Goal: Information Seeking & Learning: Learn about a topic

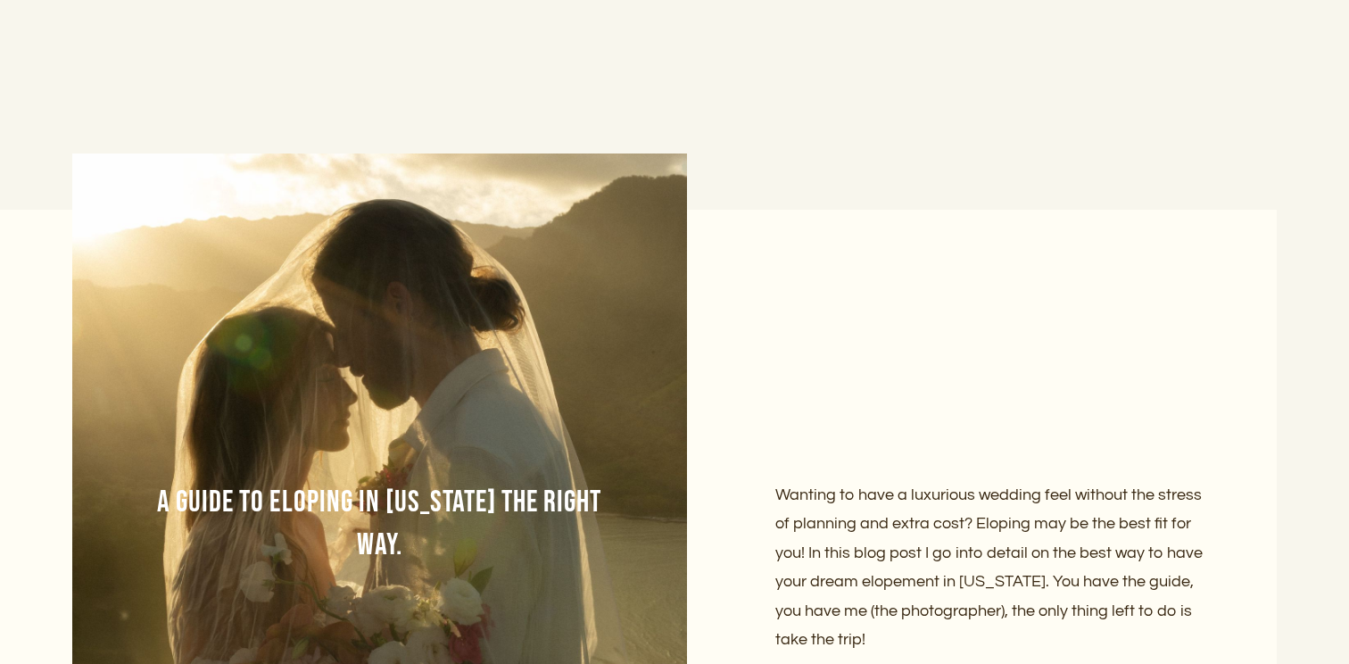
scroll to position [5259, 0]
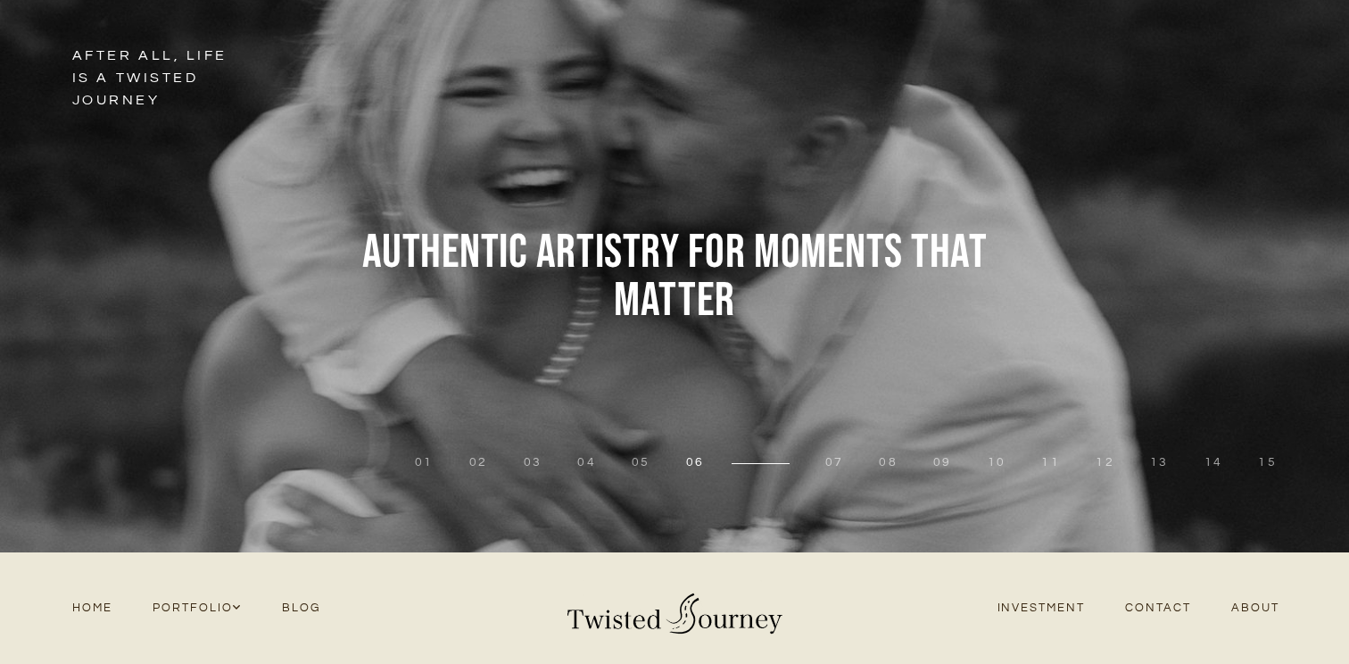
scroll to position [220, 0]
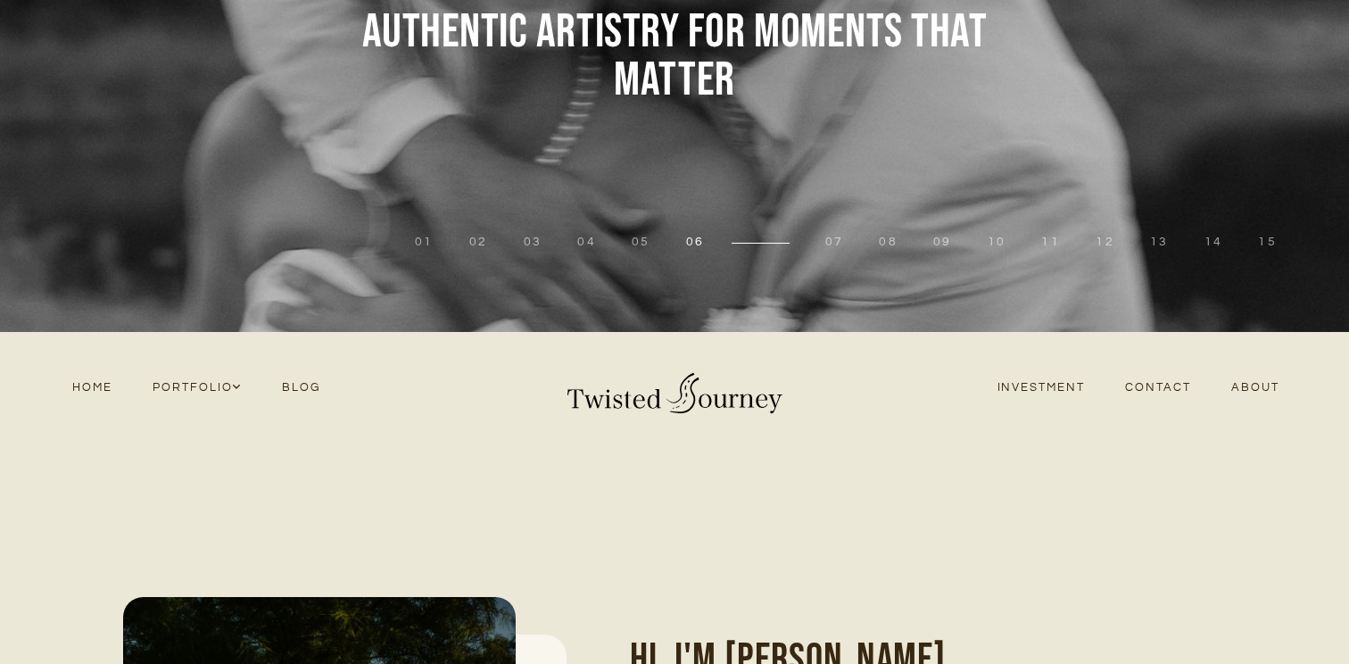
click at [1070, 384] on link "Investment" at bounding box center [1041, 388] width 128 height 24
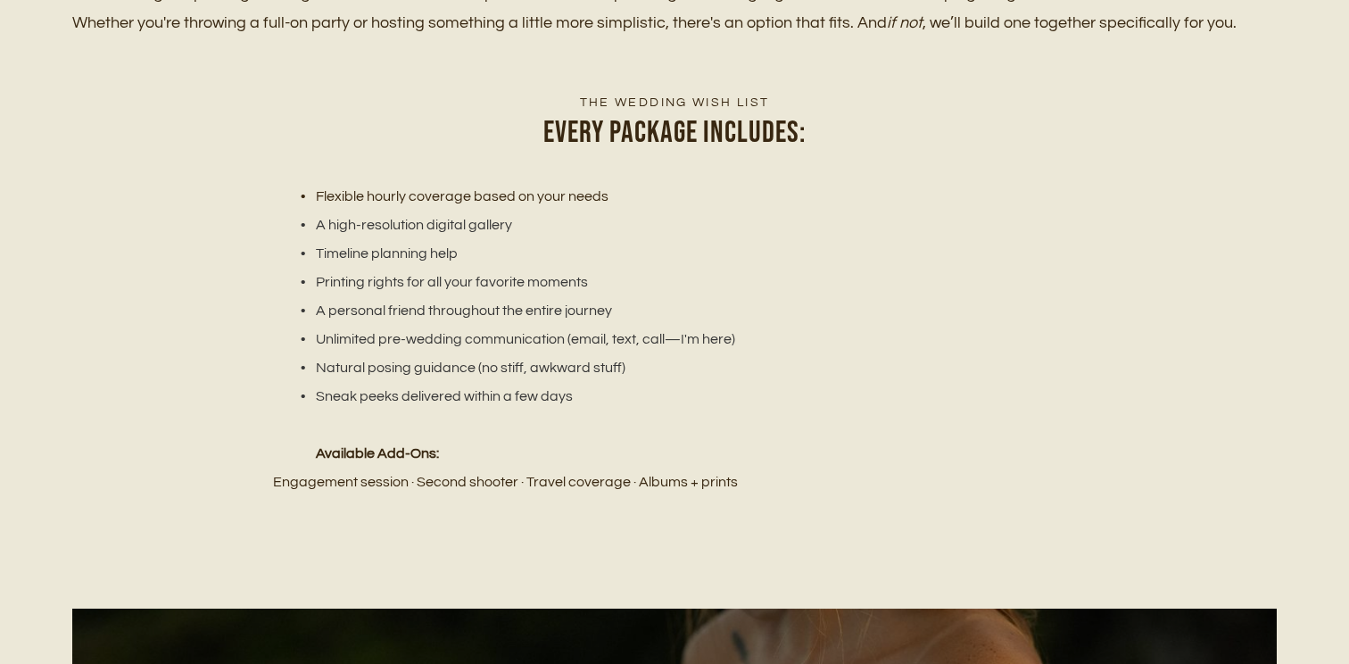
scroll to position [2139, 0]
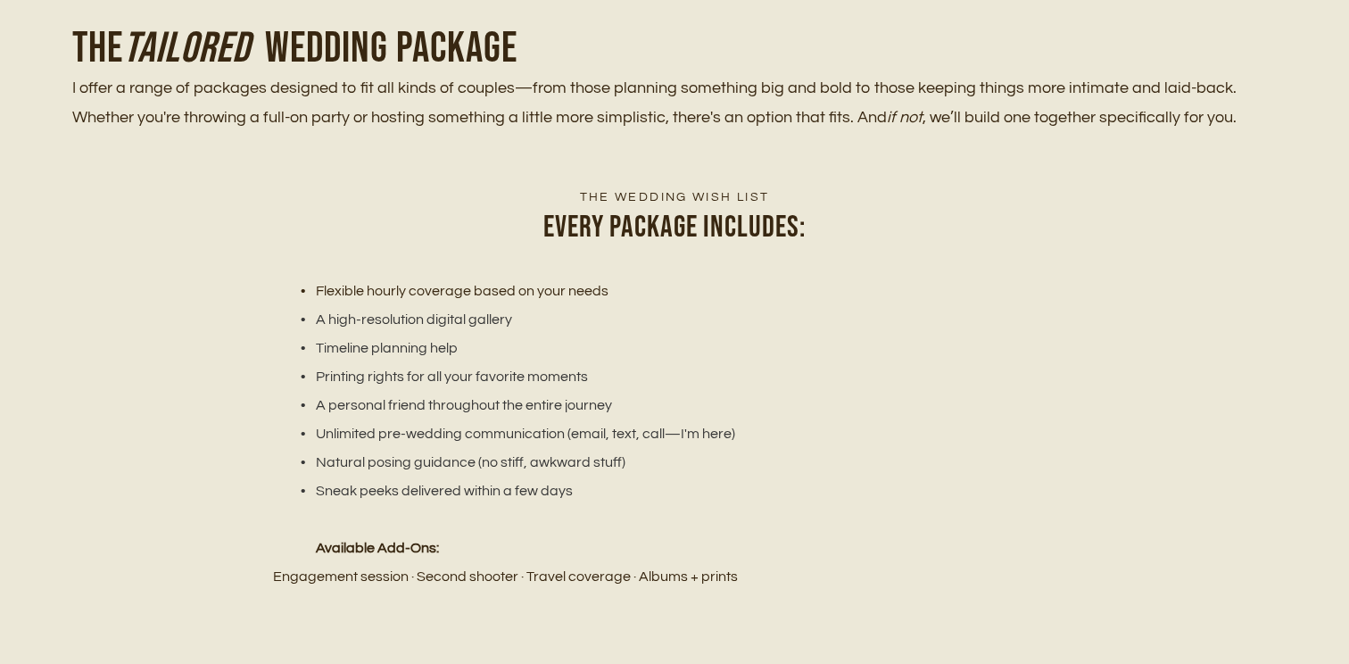
click at [571, 70] on h1 "The Tailored wedding package" at bounding box center [674, 49] width 1204 height 52
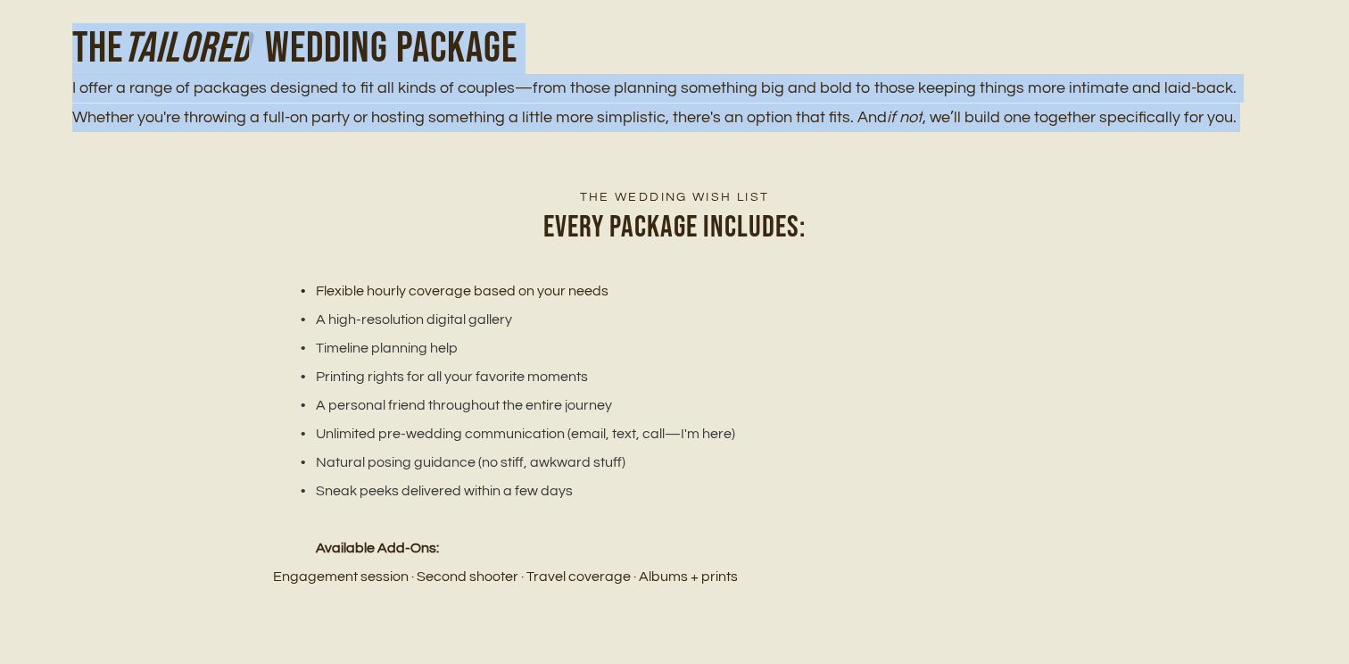
drag, startPoint x: 571, startPoint y: 70, endPoint x: 561, endPoint y: 110, distance: 40.5
click at [561, 110] on div "The Tailored wedding package I offer a range of packages designed to fit all ki…" at bounding box center [674, 77] width 1204 height 109
click at [560, 111] on p "I offer a range of packages designed to fit all kinds of couples—from those pla…" at bounding box center [674, 103] width 1204 height 58
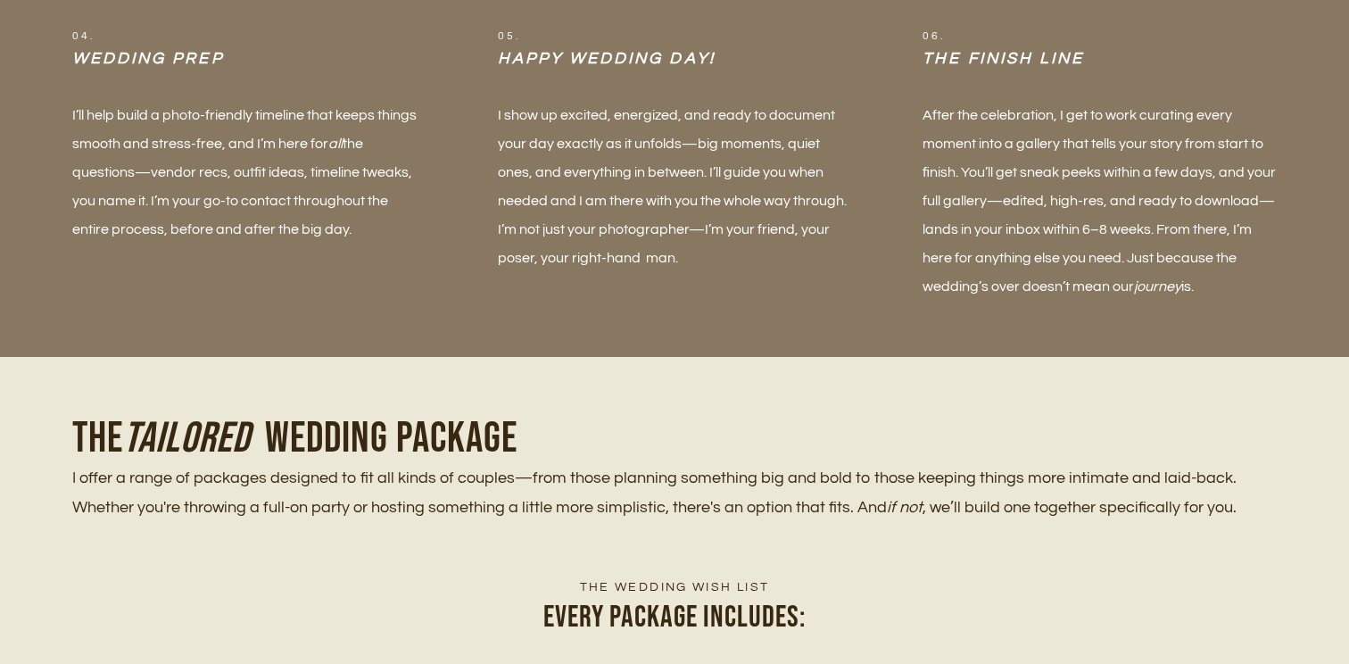
scroll to position [2152, 0]
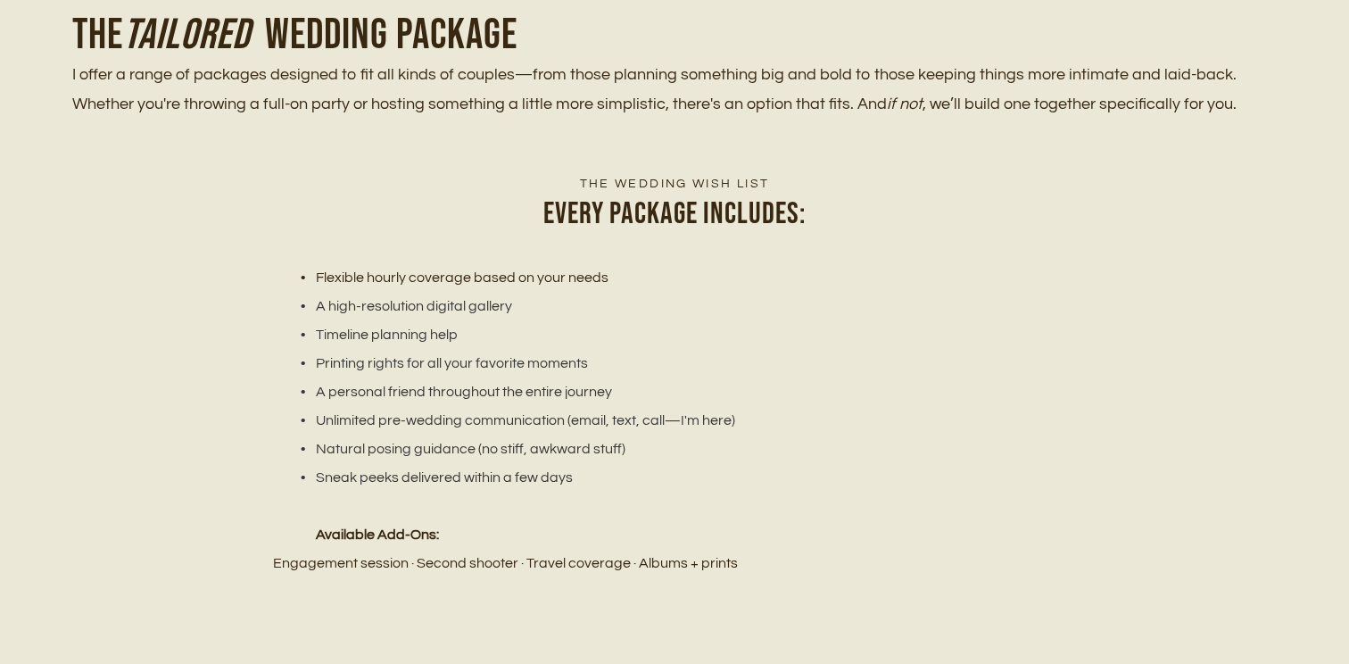
click at [473, 274] on li "Flexible hourly coverage based on your needs" at bounding box center [684, 277] width 781 height 29
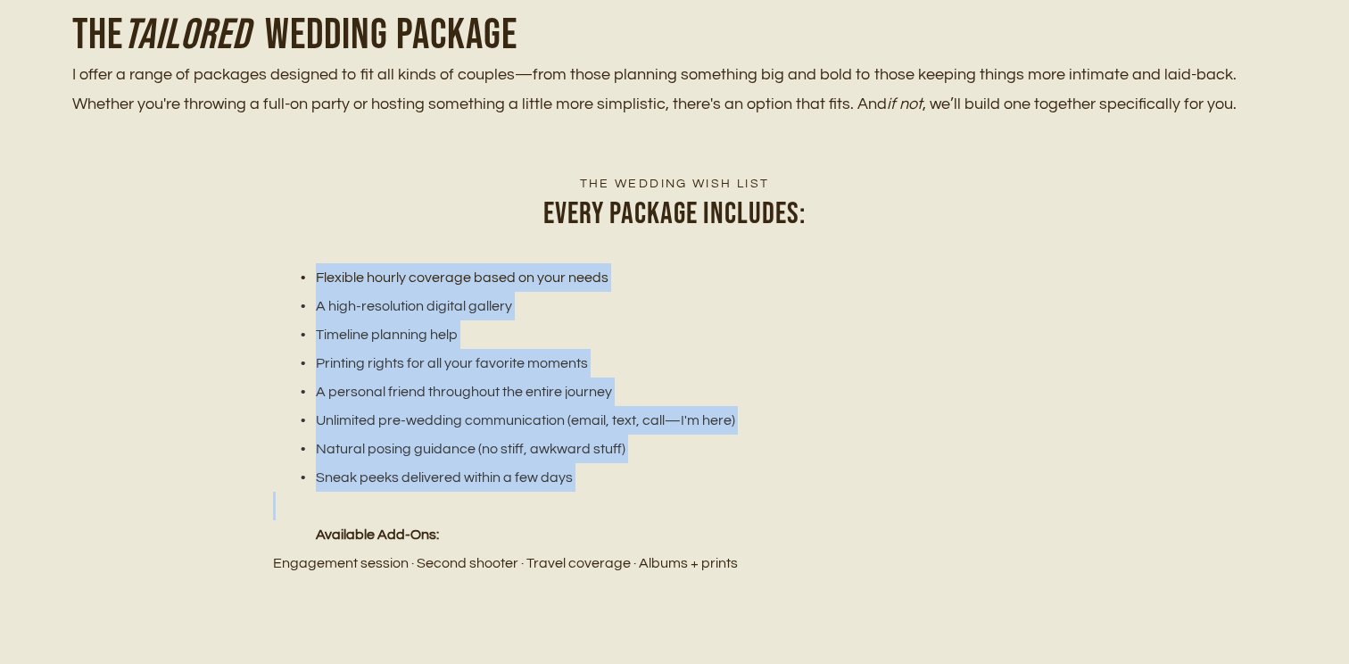
drag, startPoint x: 473, startPoint y: 274, endPoint x: 486, endPoint y: 466, distance: 193.1
click at [486, 466] on ul "Flexible hourly coverage based on your needs A high-resolution digital gallery …" at bounding box center [674, 377] width 803 height 228
click at [486, 466] on li "Sneak peeks delivered within a few days" at bounding box center [684, 477] width 781 height 29
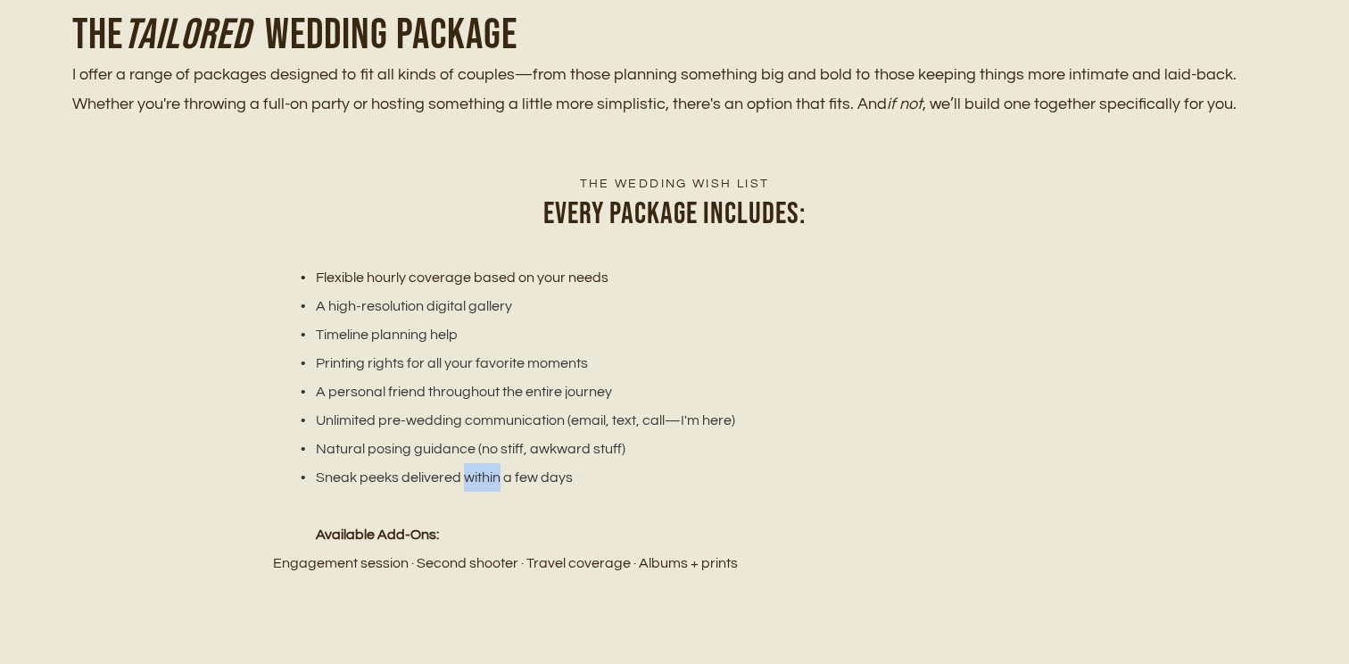
click at [486, 466] on li "Sneak peeks delivered within a few days" at bounding box center [684, 477] width 781 height 29
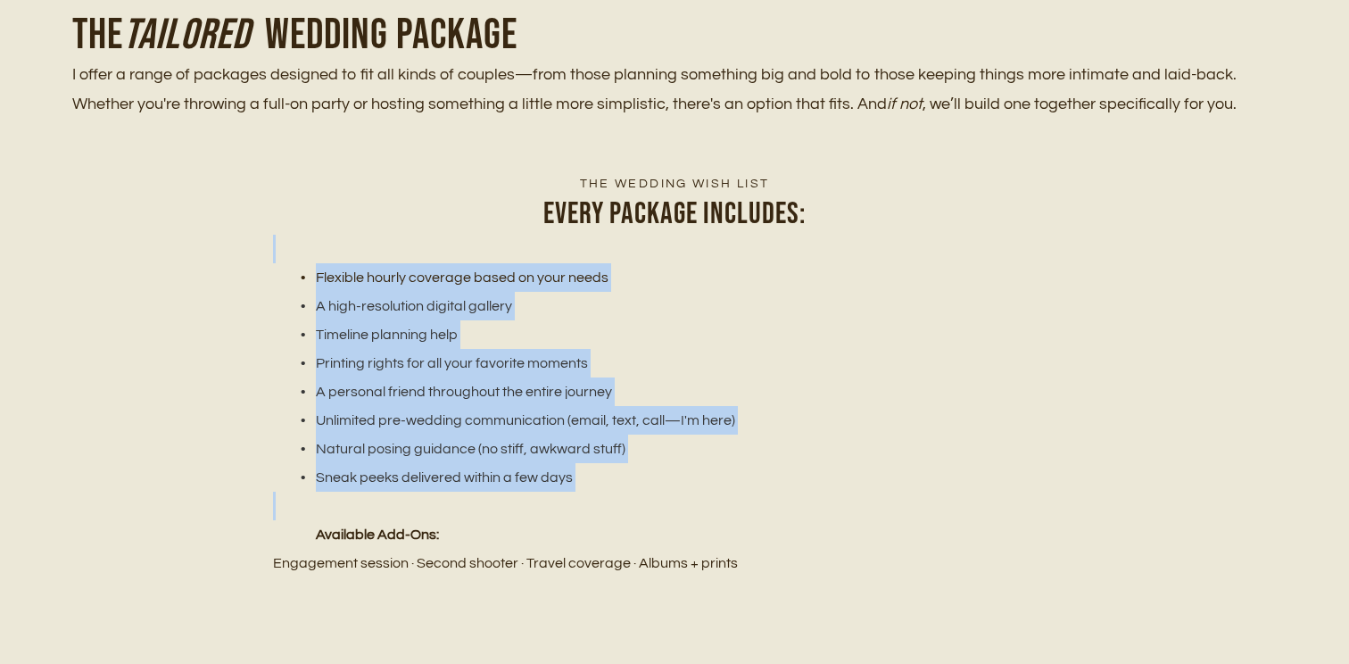
drag, startPoint x: 486, startPoint y: 466, endPoint x: 485, endPoint y: 239, distance: 227.4
click at [485, 239] on div "The wedding wish list Every package includes: Flexible hourly coverage based on…" at bounding box center [674, 376] width 803 height 403
click at [485, 239] on p at bounding box center [674, 249] width 803 height 29
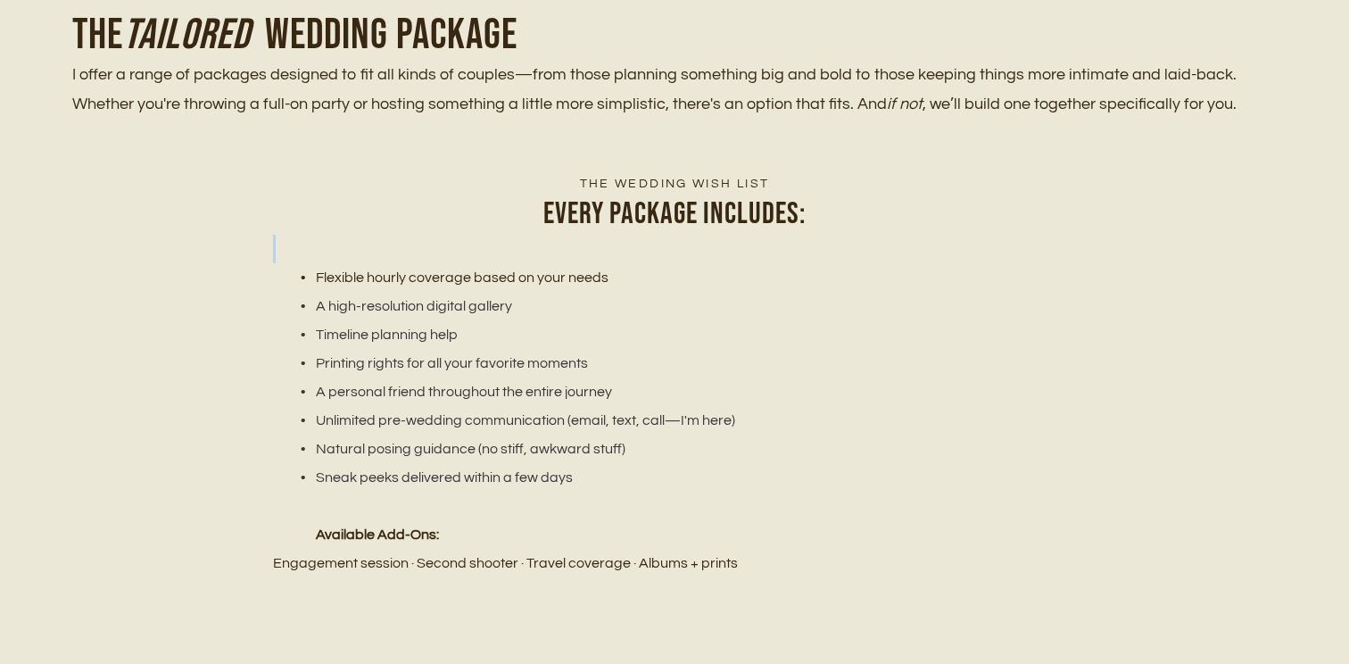
click at [485, 239] on p at bounding box center [674, 249] width 803 height 29
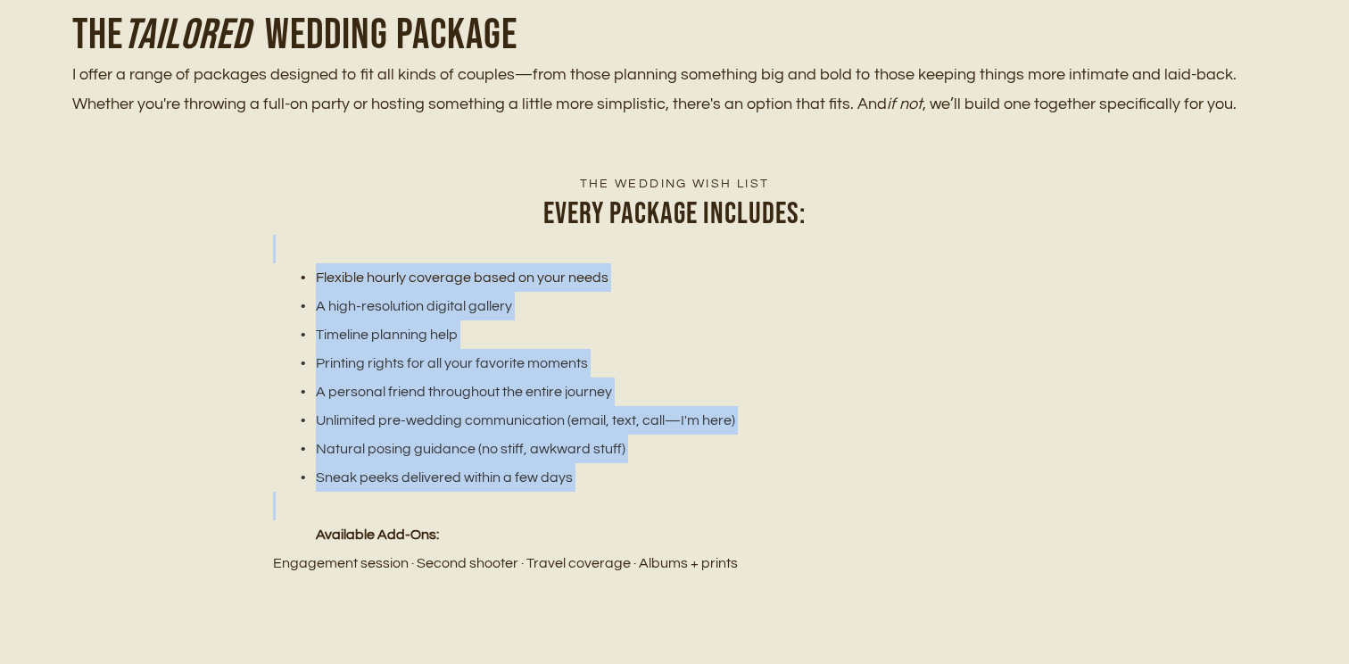
drag, startPoint x: 485, startPoint y: 239, endPoint x: 509, endPoint y: 495, distance: 257.1
click at [509, 495] on div "The wedding wish list Every package includes: Flexible hourly coverage based on…" at bounding box center [674, 376] width 803 height 403
click at [509, 495] on p at bounding box center [674, 505] width 803 height 29
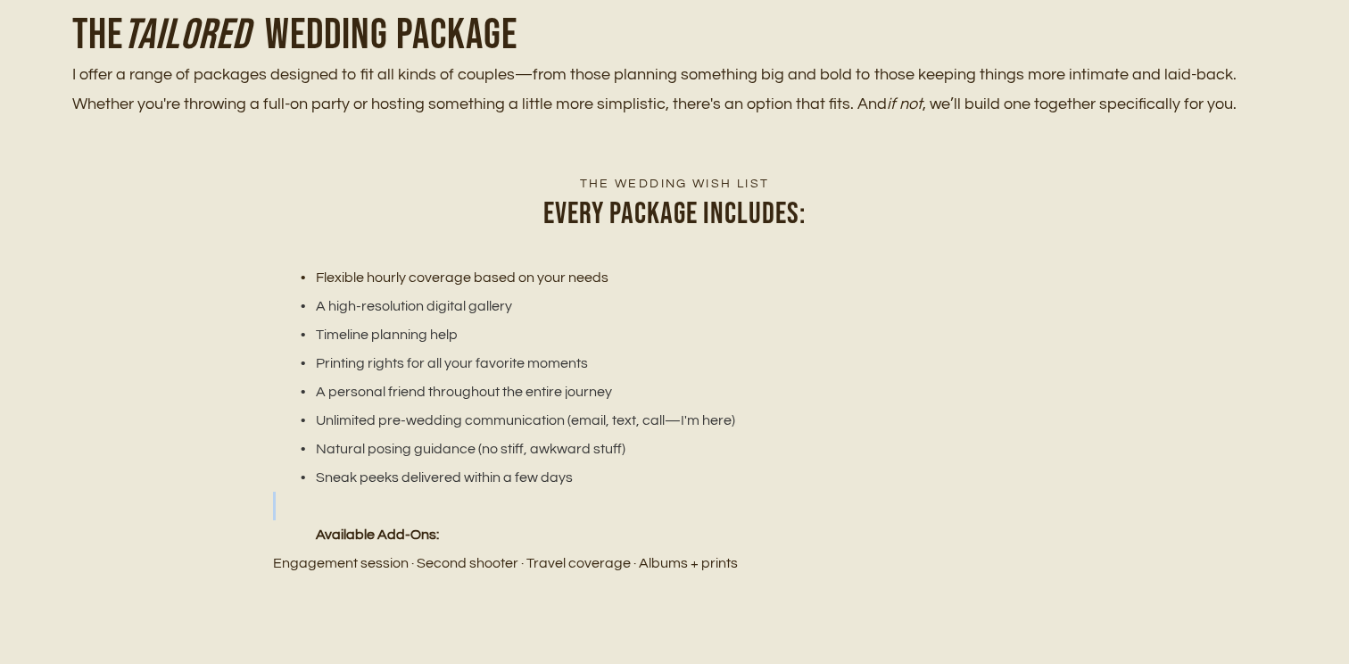
click at [509, 495] on p at bounding box center [674, 505] width 803 height 29
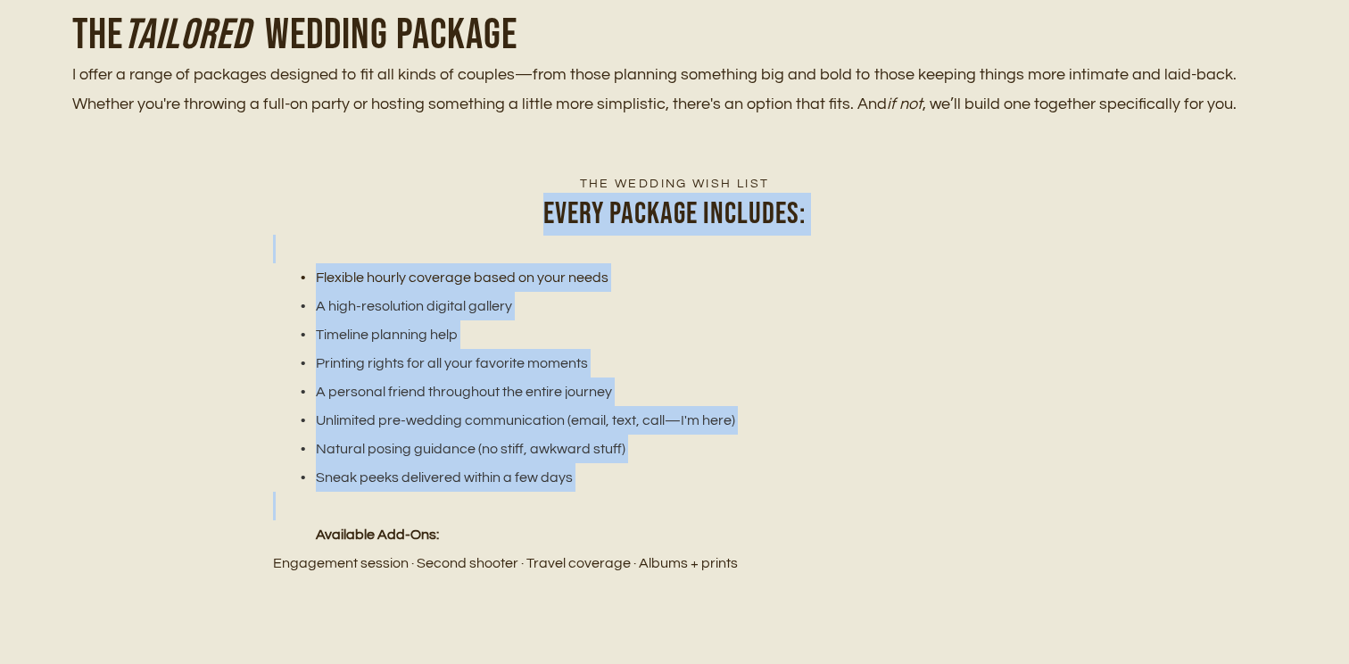
drag, startPoint x: 509, startPoint y: 495, endPoint x: 465, endPoint y: 229, distance: 269.5
click at [465, 229] on div "The wedding wish list Every package includes: Flexible hourly coverage based on…" at bounding box center [674, 376] width 803 height 403
click at [465, 229] on h2 "Every package includes:" at bounding box center [674, 214] width 803 height 43
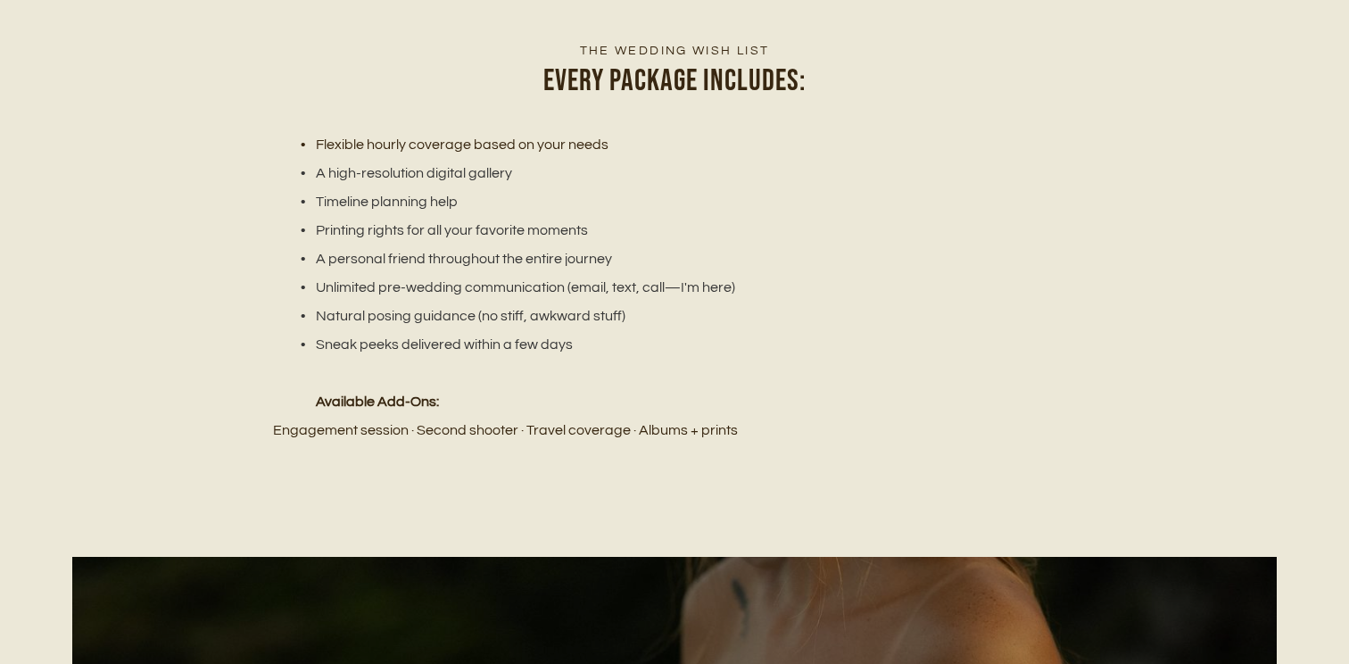
scroll to position [2417, 0]
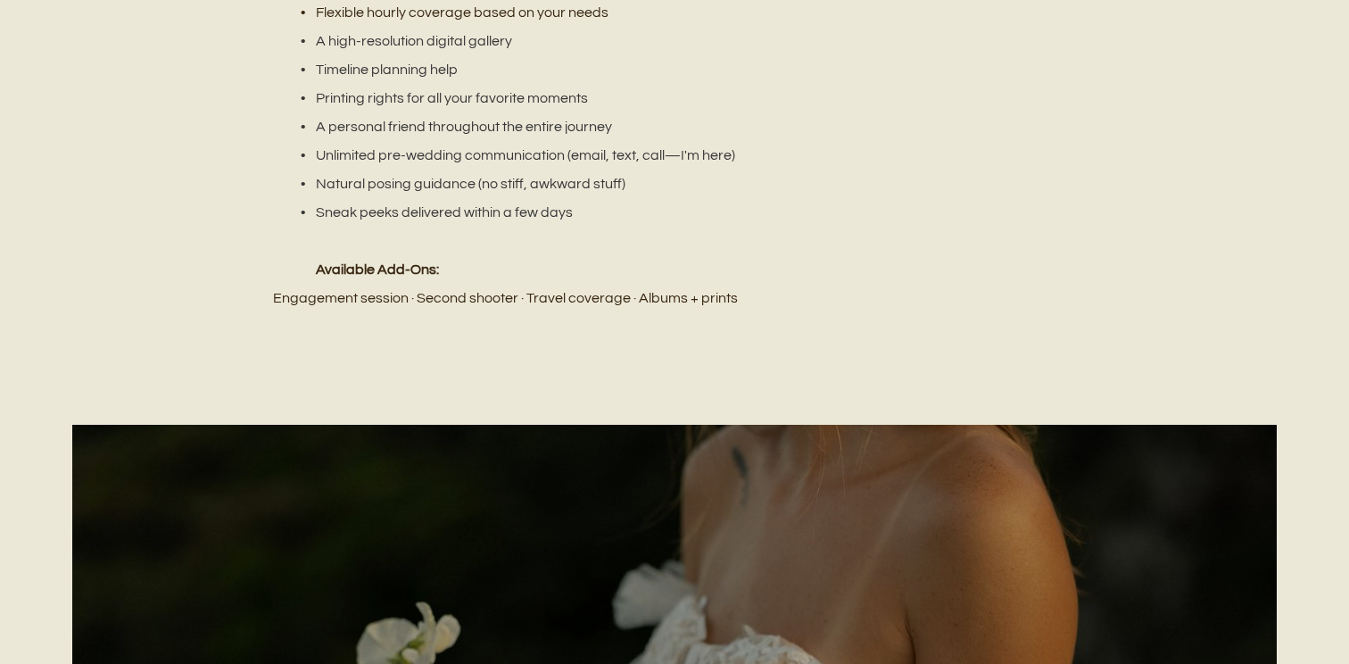
click at [465, 229] on p at bounding box center [674, 241] width 803 height 29
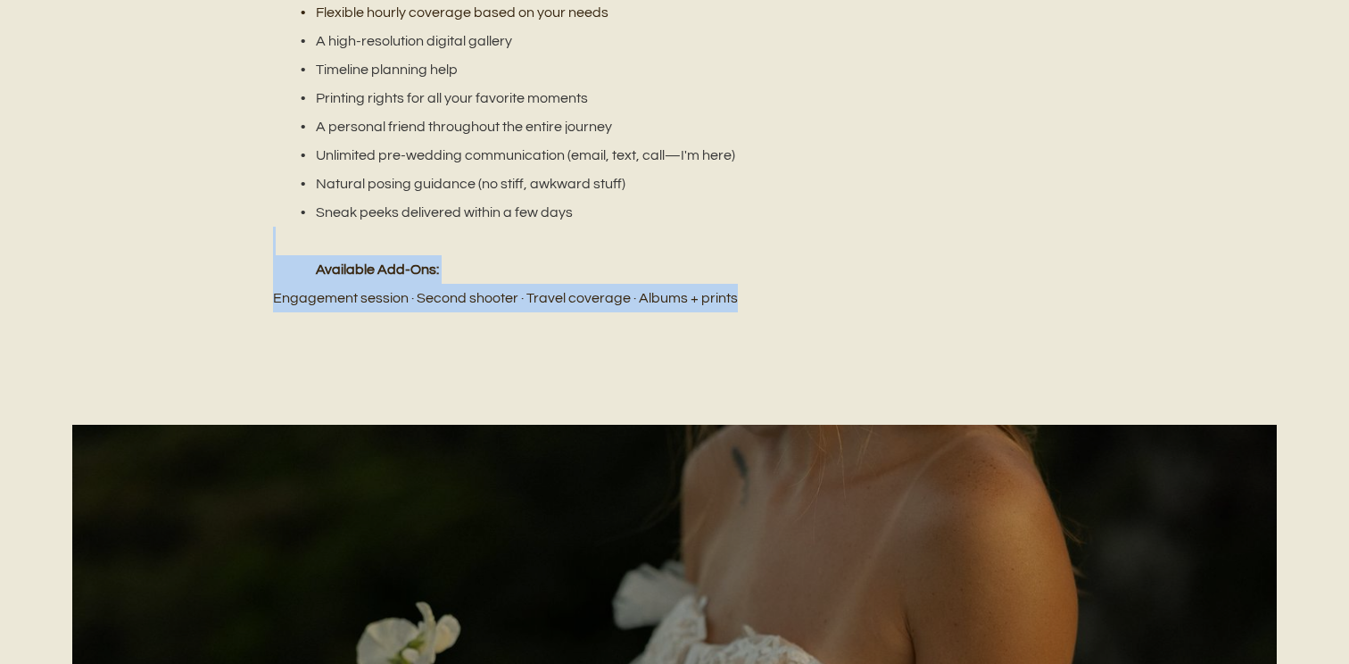
drag, startPoint x: 465, startPoint y: 229, endPoint x: 476, endPoint y: 342, distance: 113.0
click at [474, 334] on div "The wedding wish list Every package includes: Flexible hourly coverage based on…" at bounding box center [674, 139] width 1349 height 458
click at [476, 342] on div "The wedding wish list Every package includes: Flexible hourly coverage based on…" at bounding box center [674, 139] width 1349 height 458
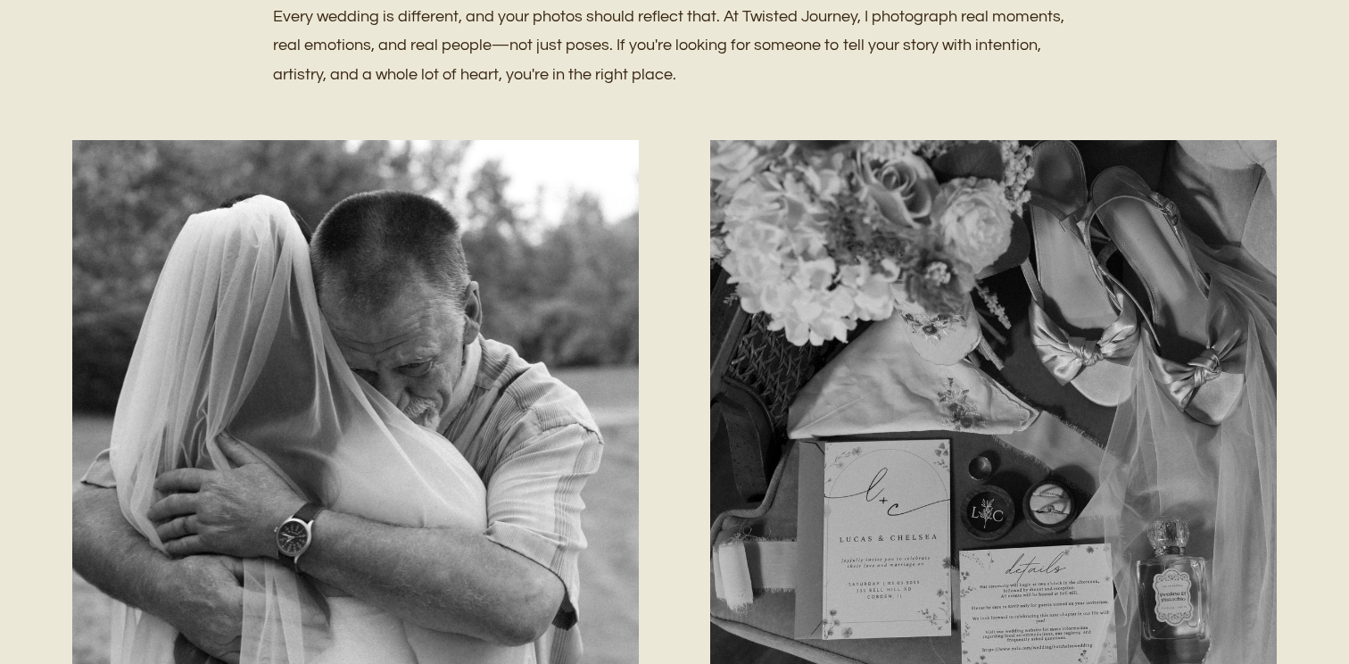
scroll to position [0, 0]
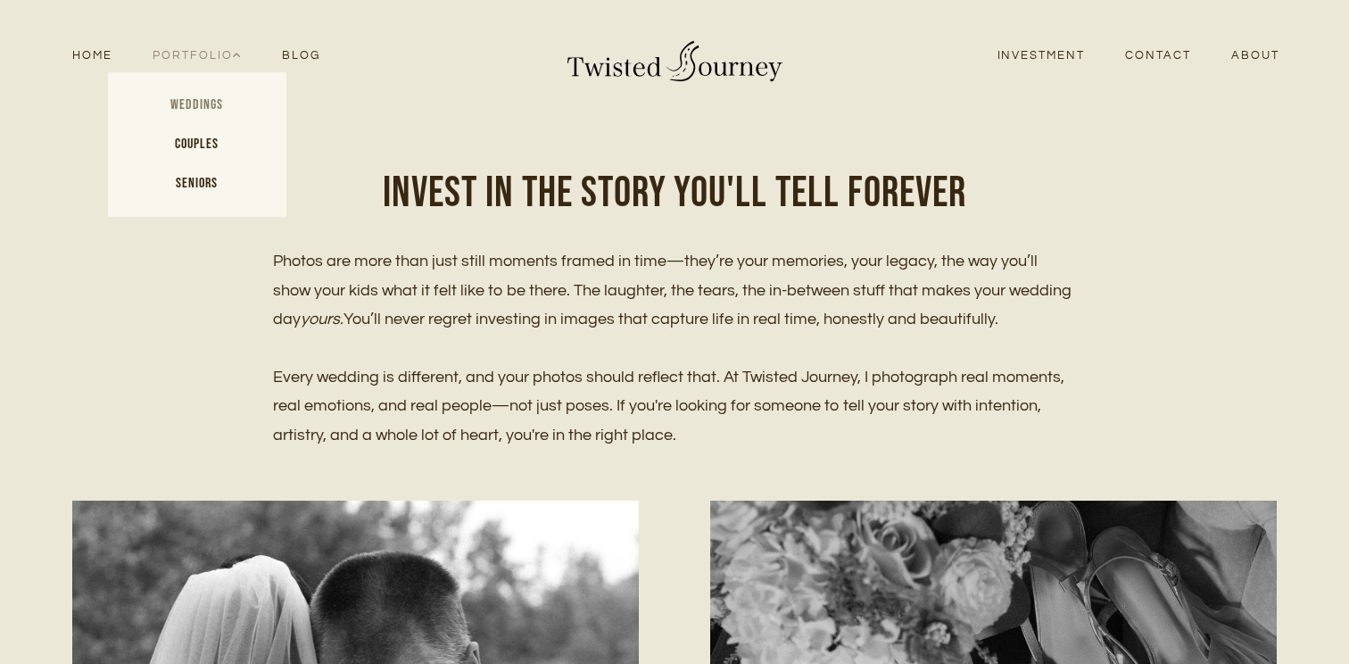
click at [211, 91] on link "Weddings" at bounding box center [197, 105] width 178 height 39
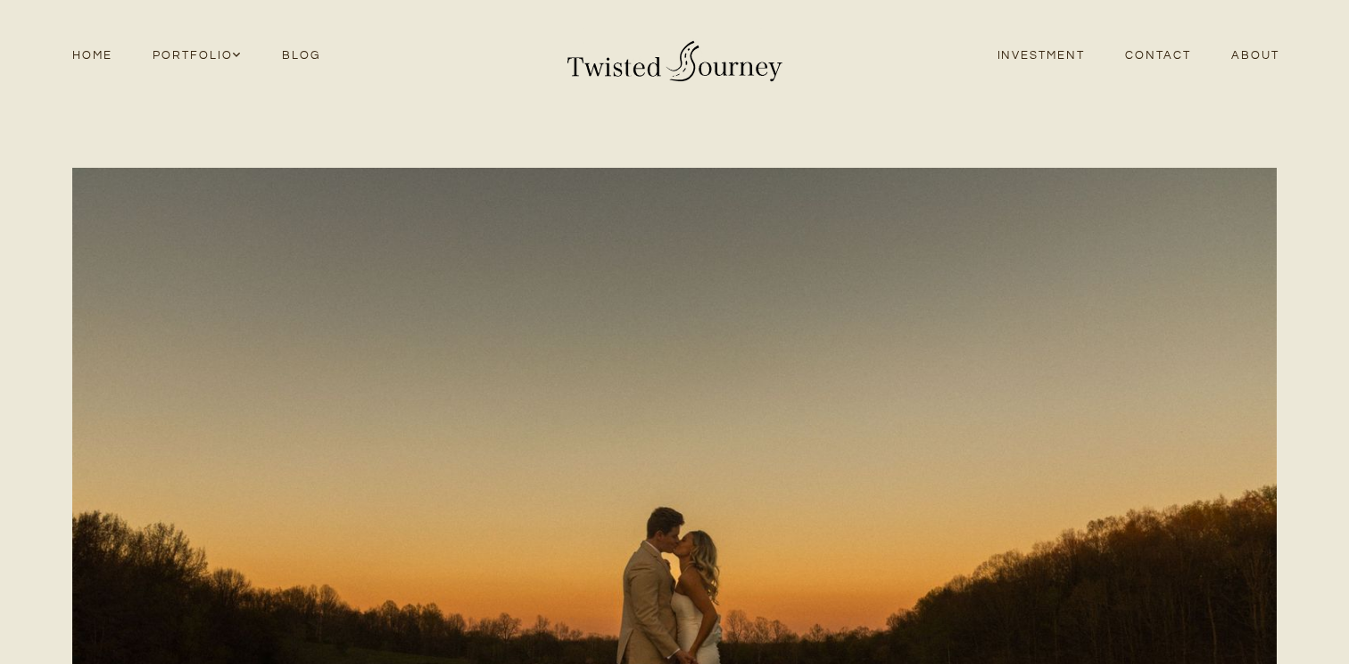
click at [1050, 59] on link "Investment" at bounding box center [1041, 56] width 128 height 24
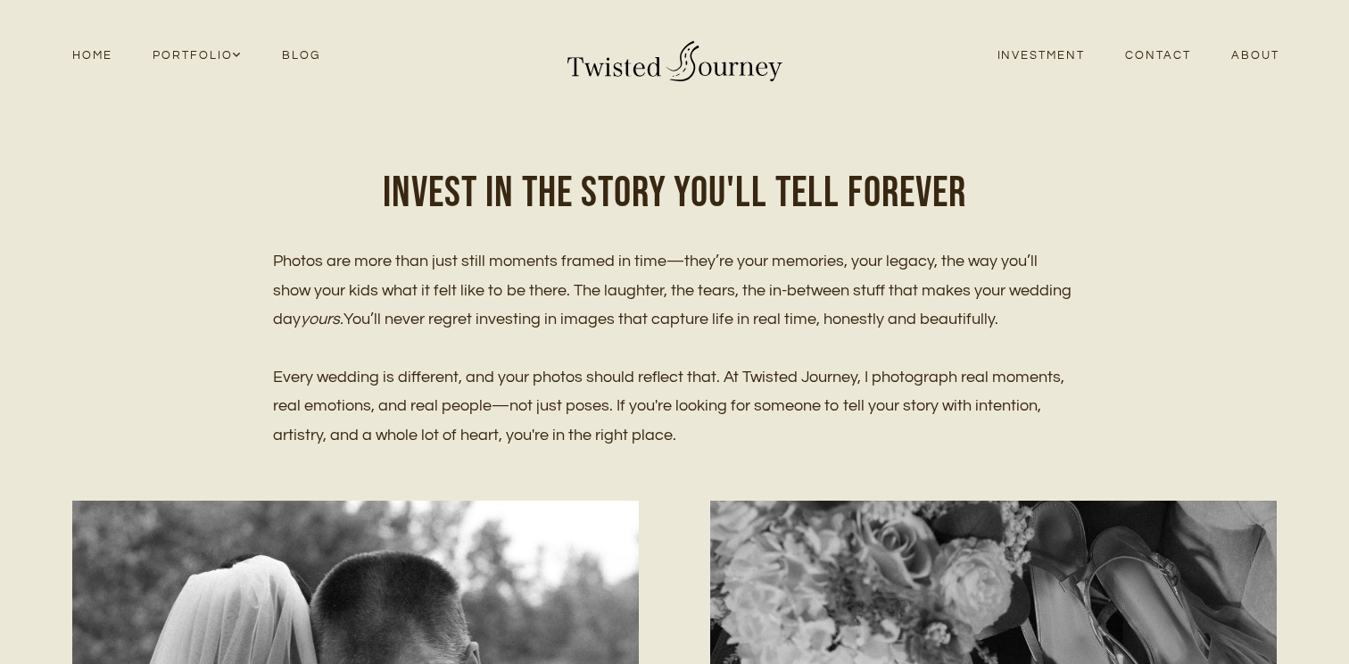
click at [1167, 45] on link "Contact" at bounding box center [1158, 56] width 106 height 24
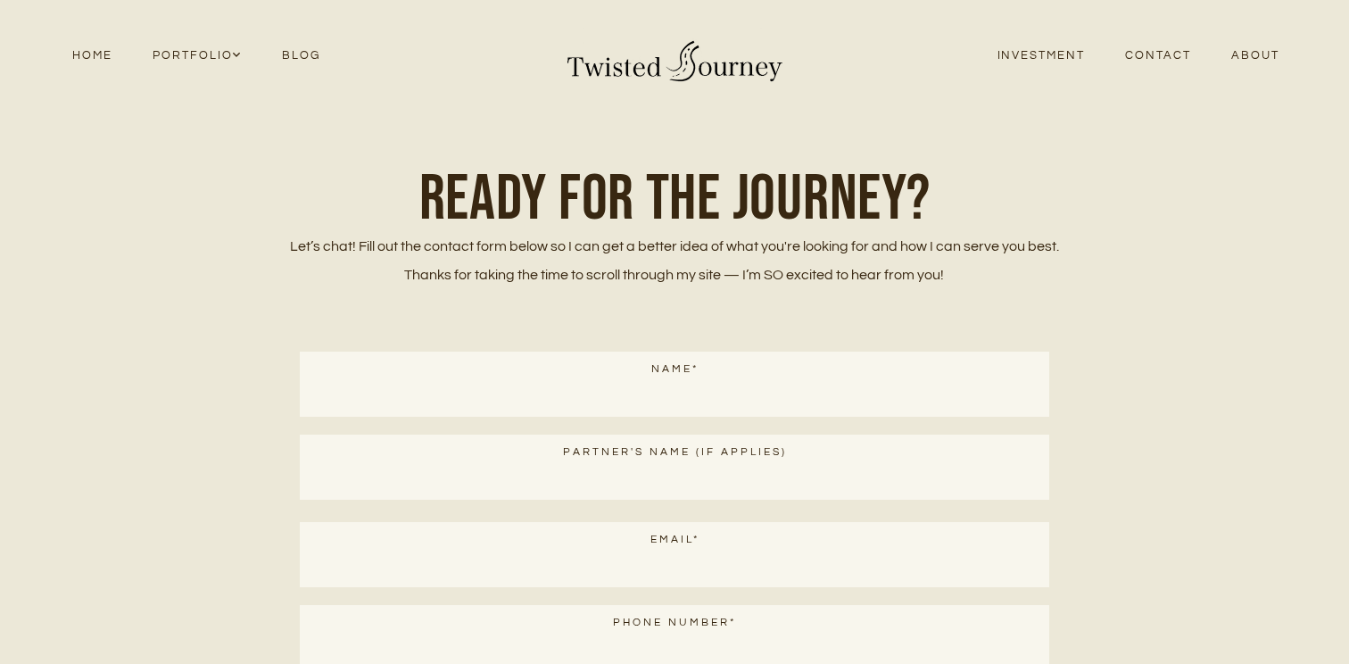
click at [1242, 49] on link "About" at bounding box center [1255, 56] width 88 height 24
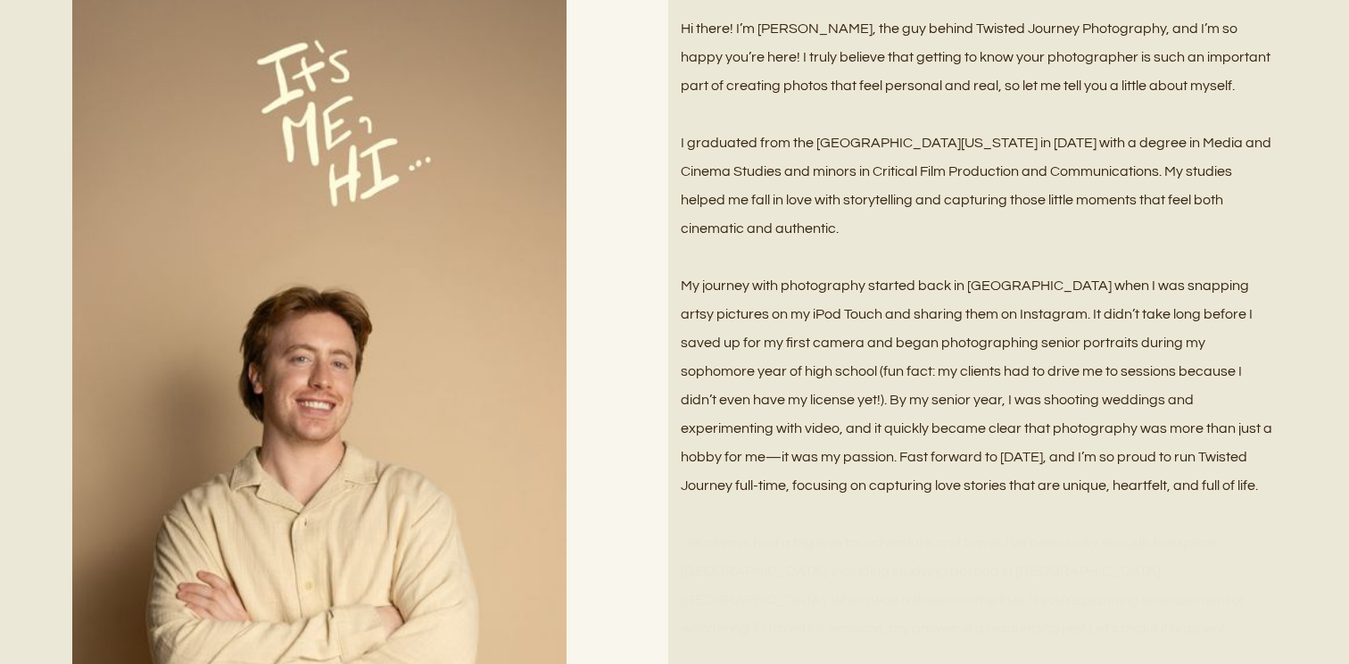
scroll to position [1605, 0]
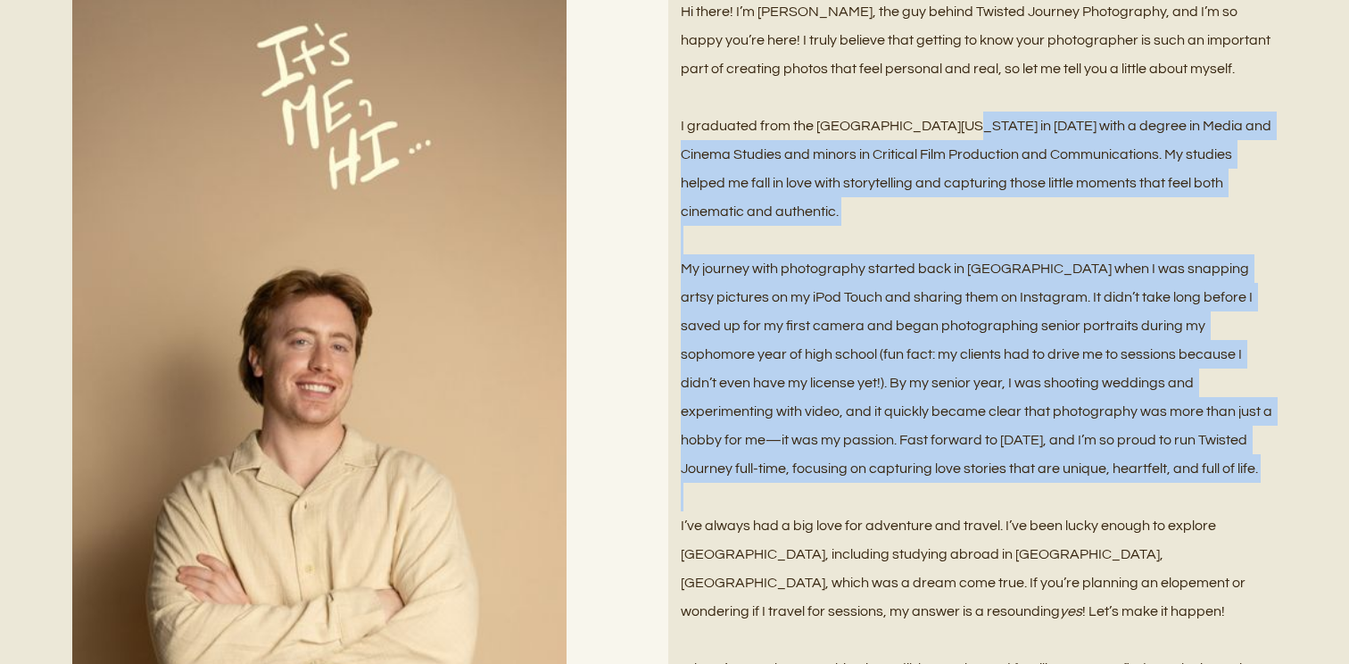
drag, startPoint x: 920, startPoint y: 120, endPoint x: 871, endPoint y: 515, distance: 398.2
click at [871, 515] on div "Hi there! I’m [PERSON_NAME], the guy behind Twisted Journey Photography, and I’…" at bounding box center [979, 453] width 596 height 913
click at [871, 518] on span "I’ve always had a big love for adventure and travel. I’ve been lucky enough to …" at bounding box center [964, 568] width 567 height 100
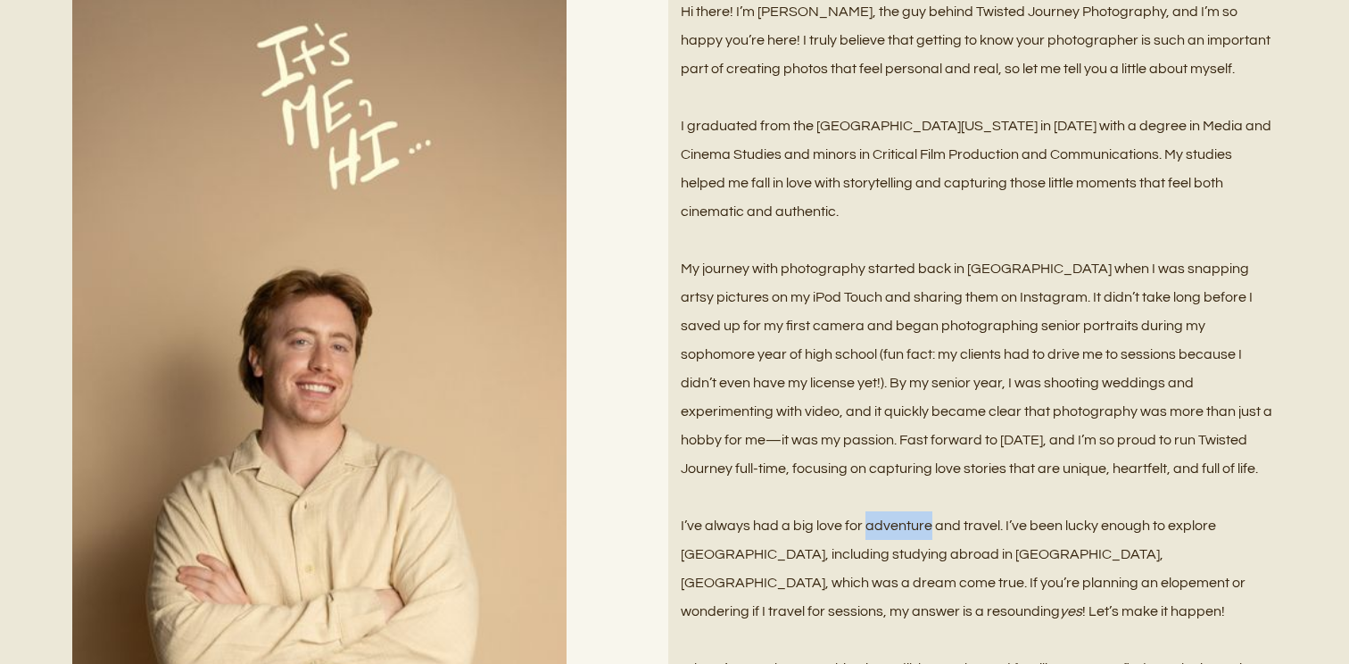
click at [871, 518] on span "I’ve always had a big love for adventure and travel. I’ve been lucky enough to …" at bounding box center [964, 568] width 567 height 100
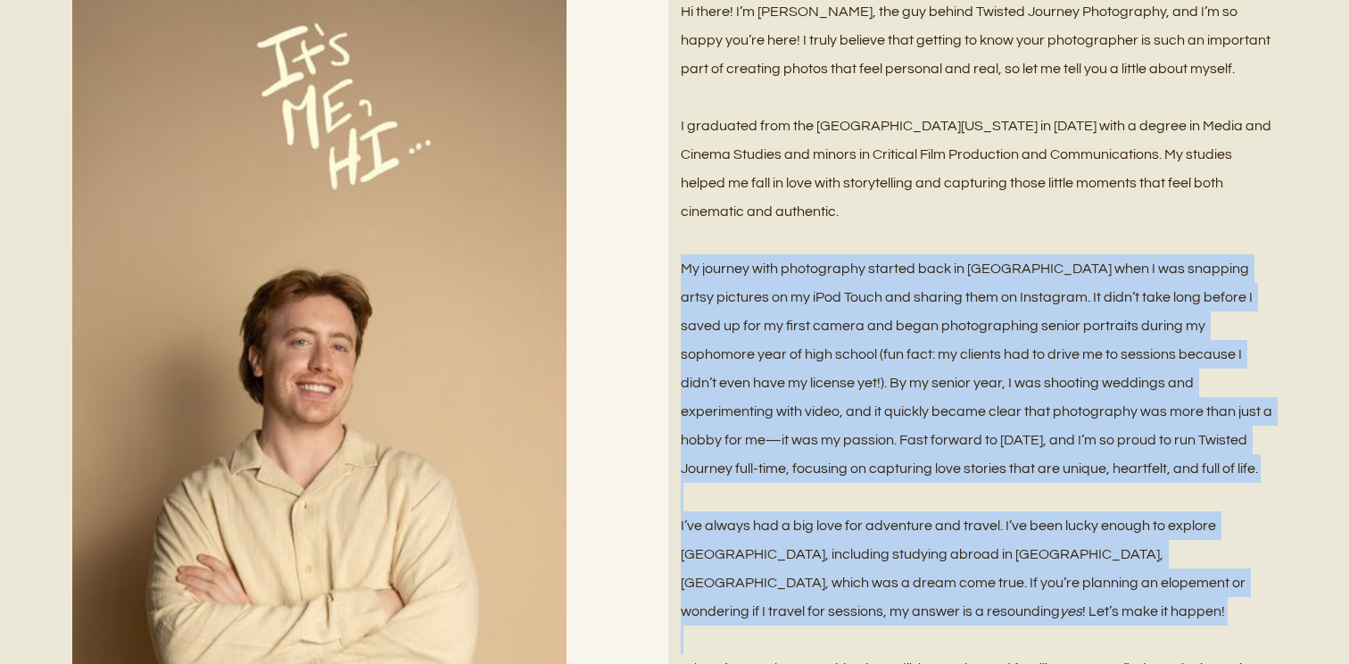
drag, startPoint x: 871, startPoint y: 517, endPoint x: 879, endPoint y: 301, distance: 216.9
click at [879, 301] on div "Hi there! I’m [PERSON_NAME], the guy behind Twisted Journey Photography, and I’…" at bounding box center [979, 453] width 596 height 913
click at [879, 301] on p "My journey with photography started back in [GEOGRAPHIC_DATA] when I was snappi…" at bounding box center [979, 368] width 596 height 228
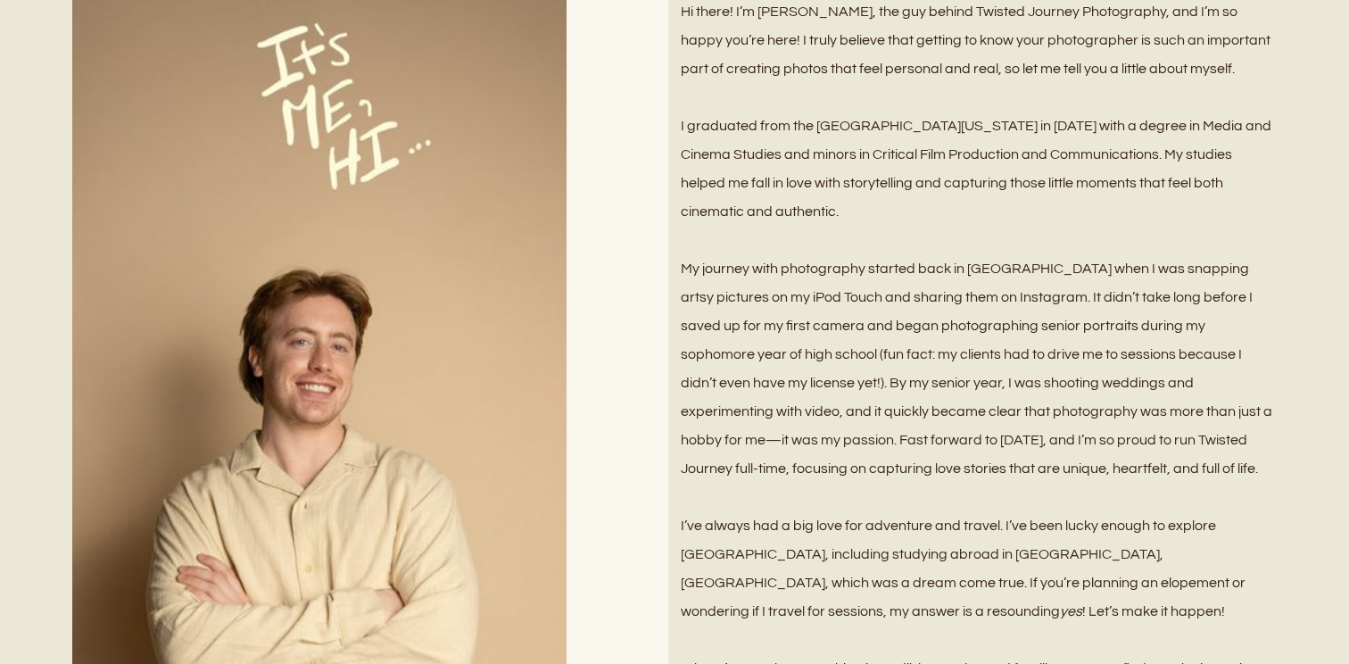
scroll to position [2008, 0]
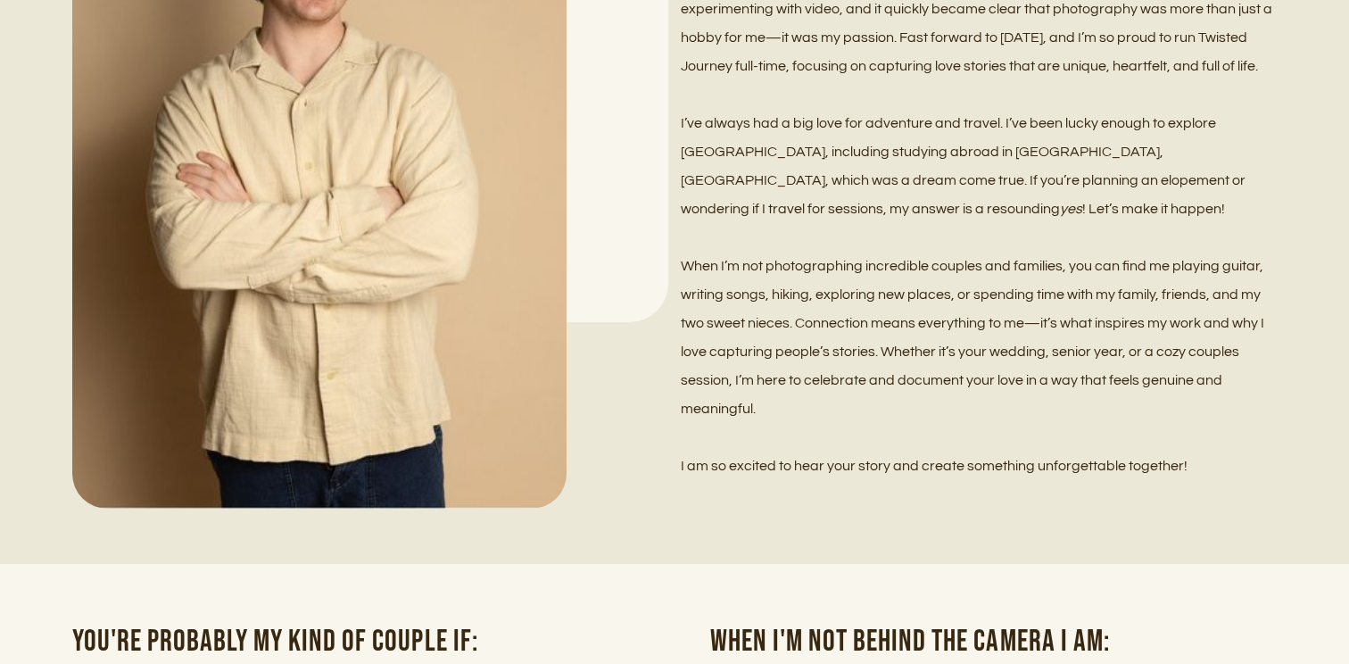
click at [879, 301] on p "When I’m not photographing incredible couples and families, you can find me pla…" at bounding box center [979, 337] width 596 height 171
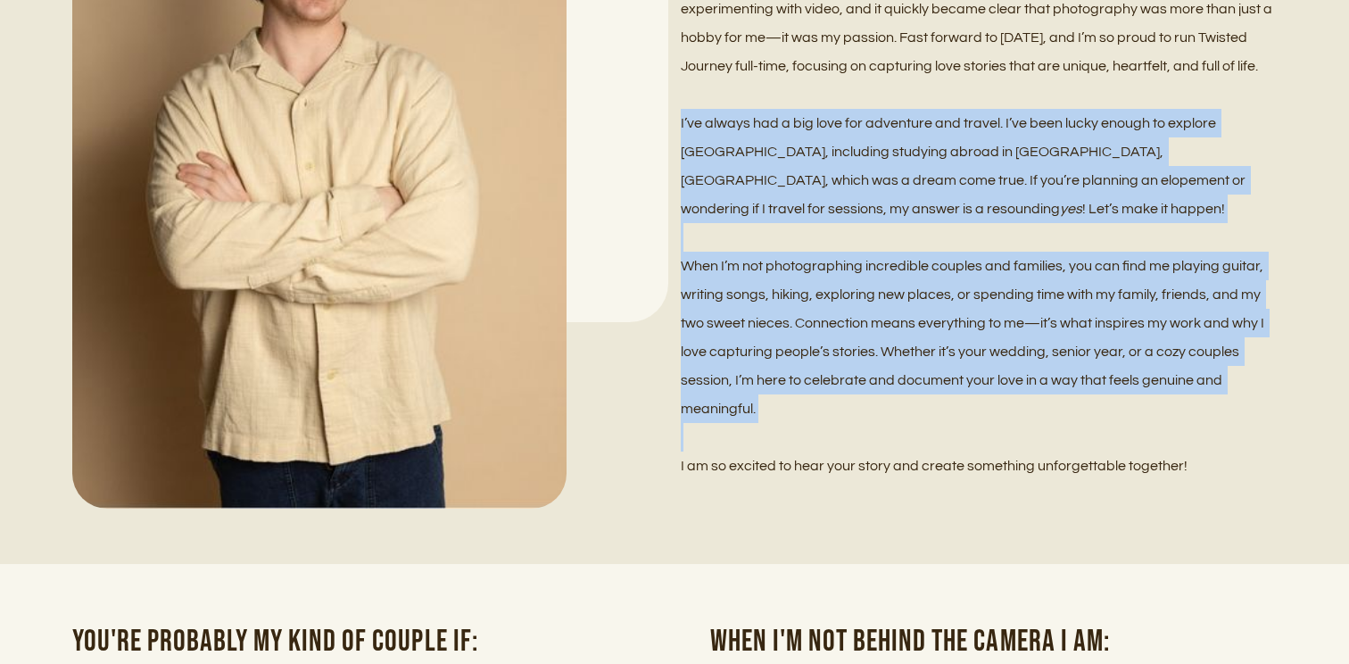
drag, startPoint x: 879, startPoint y: 301, endPoint x: 896, endPoint y: 202, distance: 99.7
click at [896, 205] on div "Hi there! I’m [PERSON_NAME], the guy behind Twisted Journey Photography, and I’…" at bounding box center [979, 51] width 596 height 913
click at [896, 202] on p "I’ve always had a big love for adventure and travel. I’ve been lucky enough to …" at bounding box center [979, 166] width 596 height 114
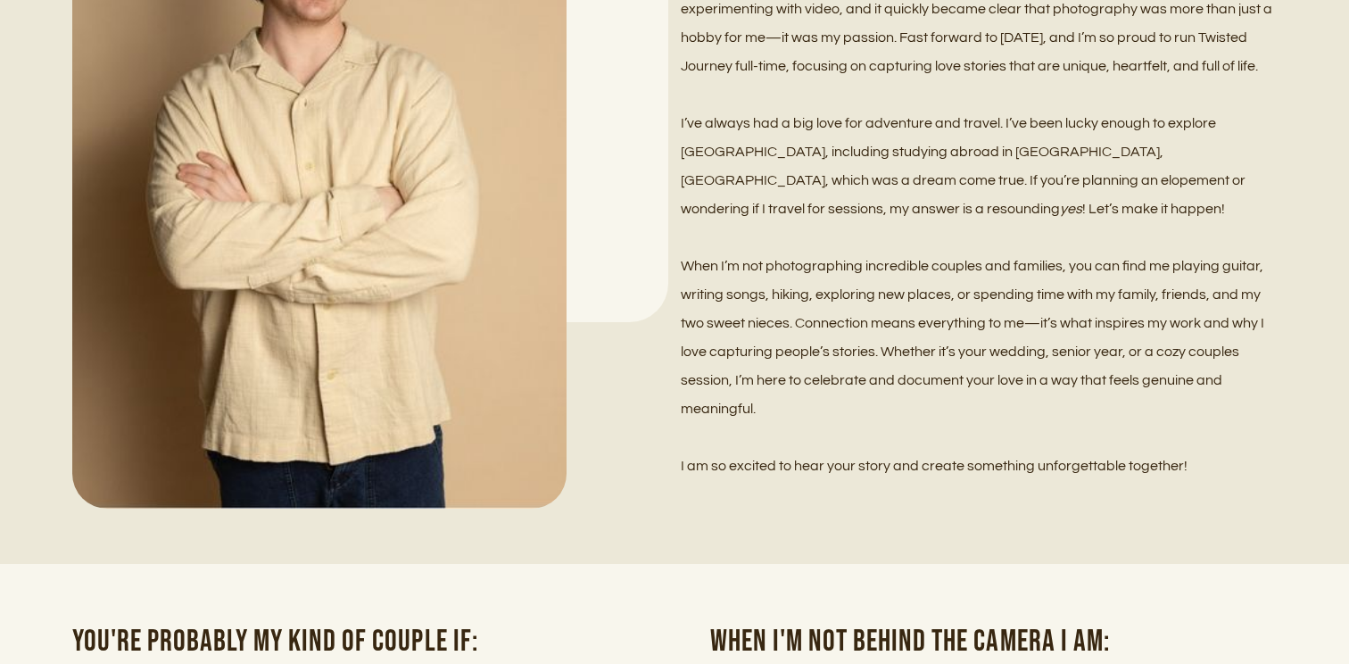
scroll to position [2433, 0]
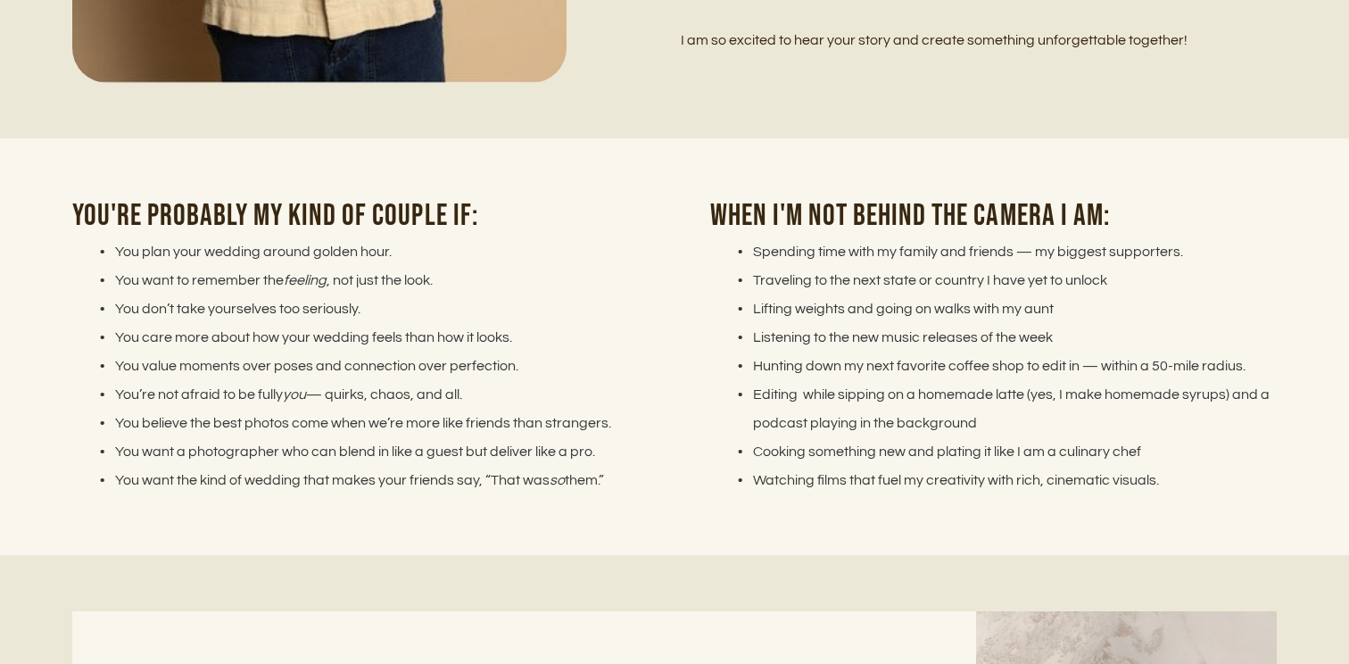
click at [896, 202] on h2 "When i'm not behind the camera I am:" at bounding box center [993, 215] width 566 height 43
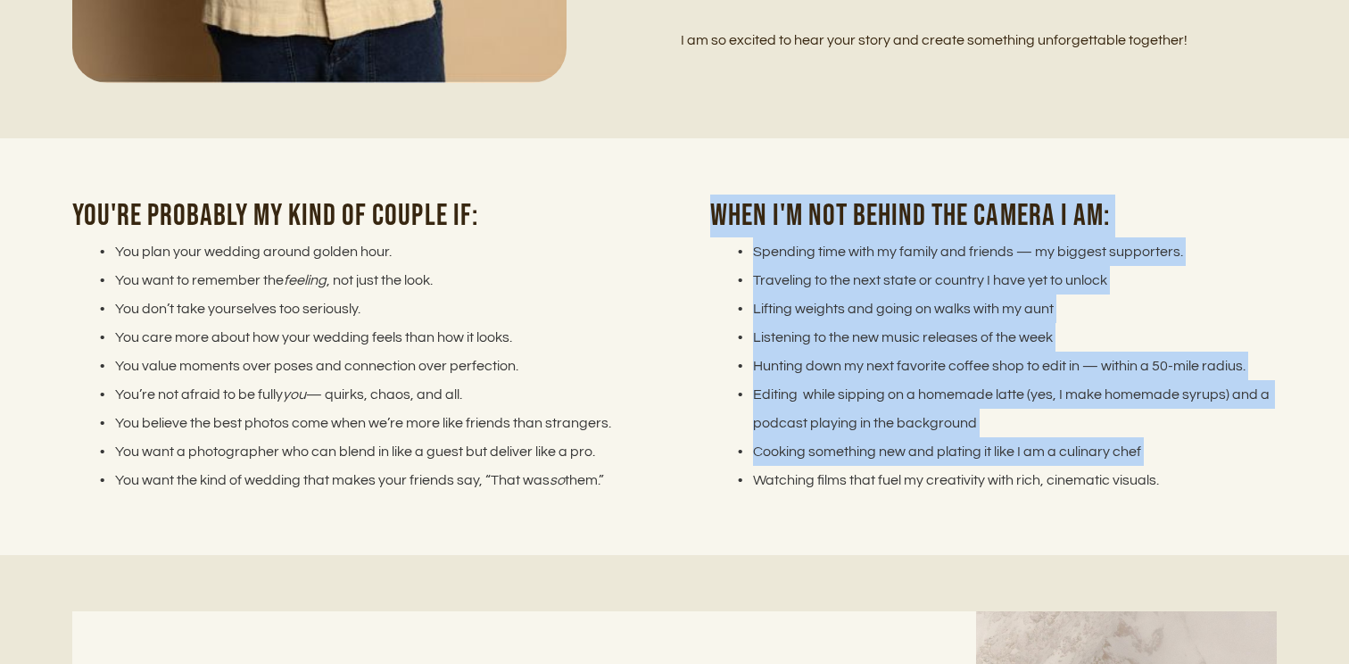
drag, startPoint x: 896, startPoint y: 202, endPoint x: 887, endPoint y: 459, distance: 257.1
click at [886, 458] on div "When i'm not behind the camera I am: Spending time with my family and friends —…" at bounding box center [993, 358] width 566 height 328
click at [887, 459] on li "Cooking something new and plating it like I am a culinary chef" at bounding box center [1003, 451] width 545 height 29
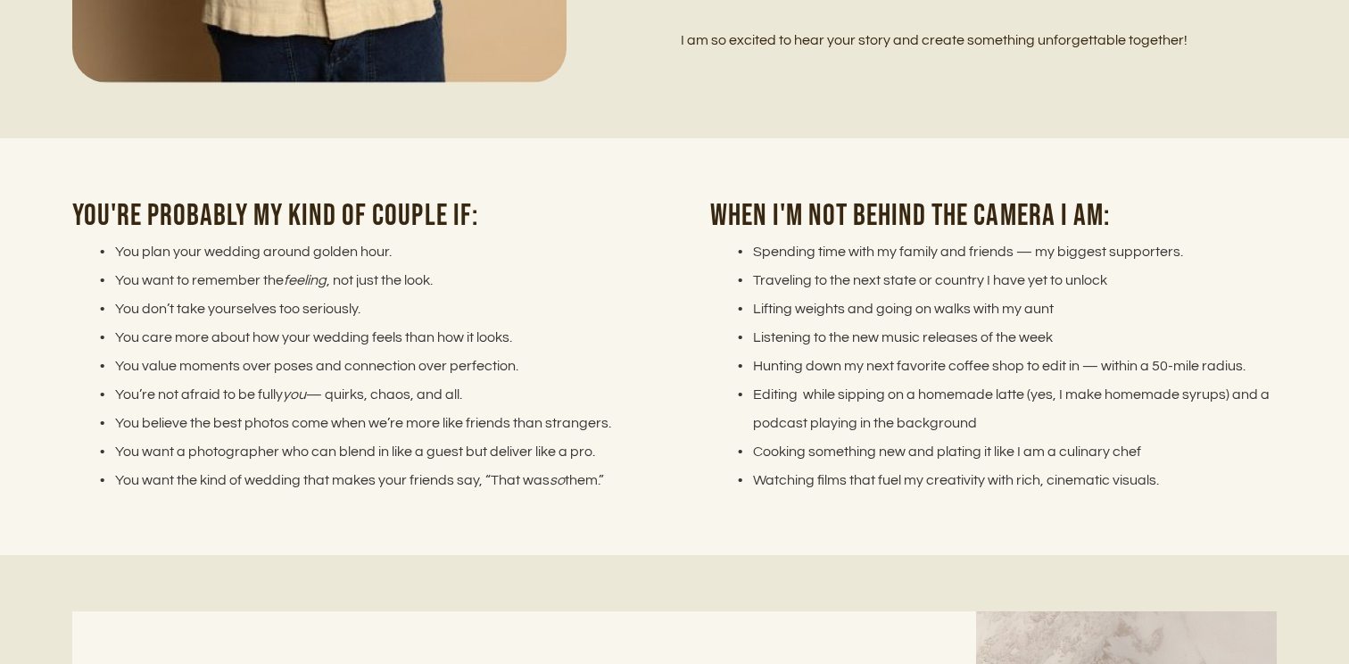
click at [594, 256] on li "You plan your wedding around golden hour." at bounding box center [366, 251] width 545 height 29
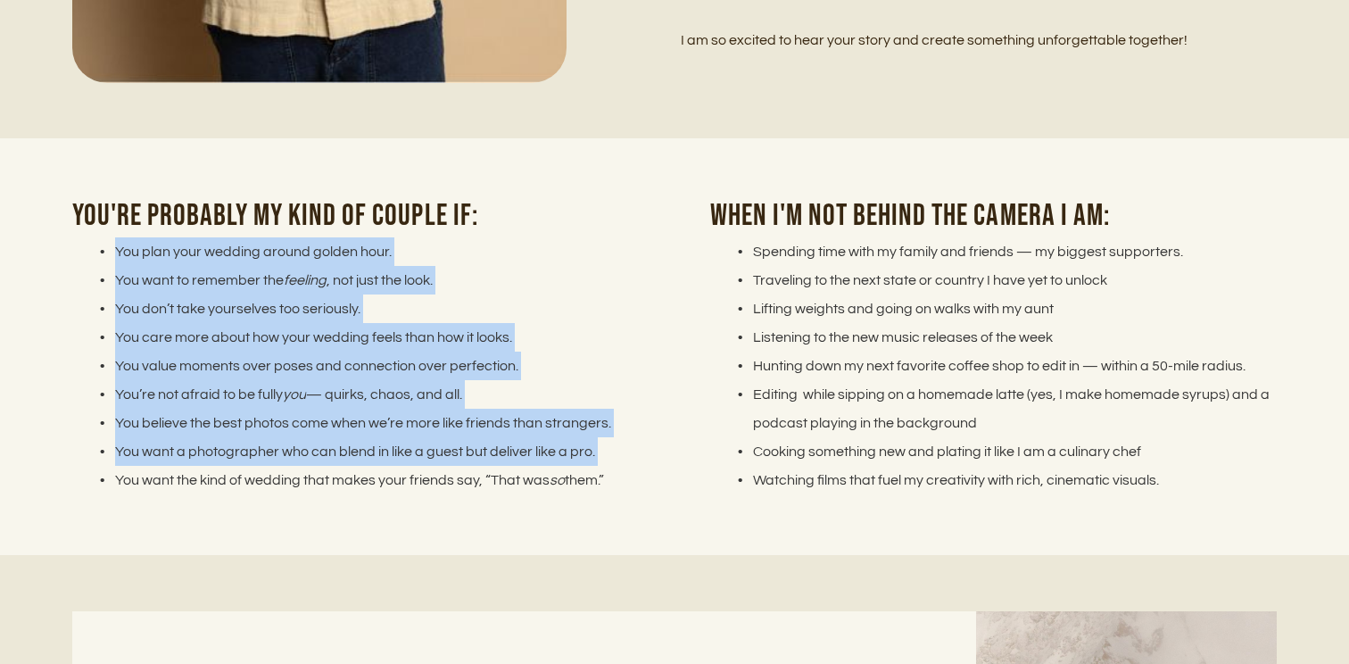
drag, startPoint x: 594, startPoint y: 256, endPoint x: 625, endPoint y: 467, distance: 213.7
click at [625, 467] on ul "You plan your wedding around golden hour. You want to remember the feeling , no…" at bounding box center [355, 365] width 566 height 257
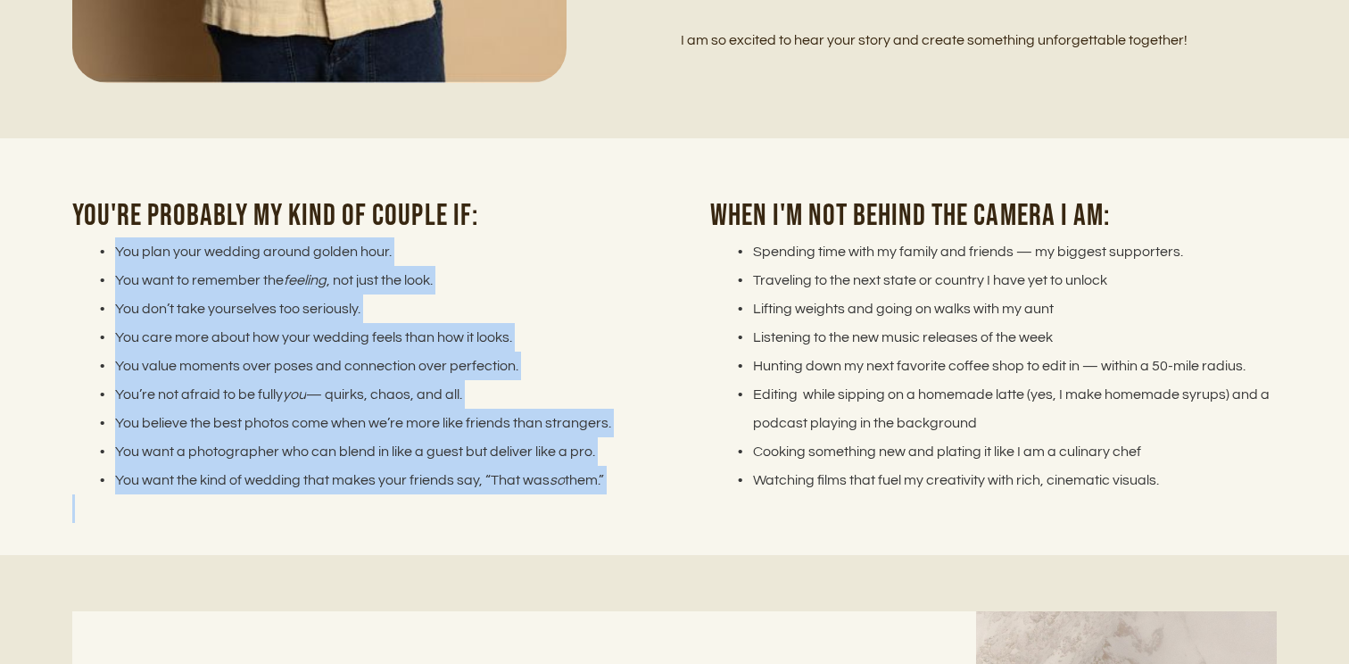
click at [625, 467] on li "You want the kind of wedding that makes your friends say, “That was so them.”" at bounding box center [366, 480] width 545 height 29
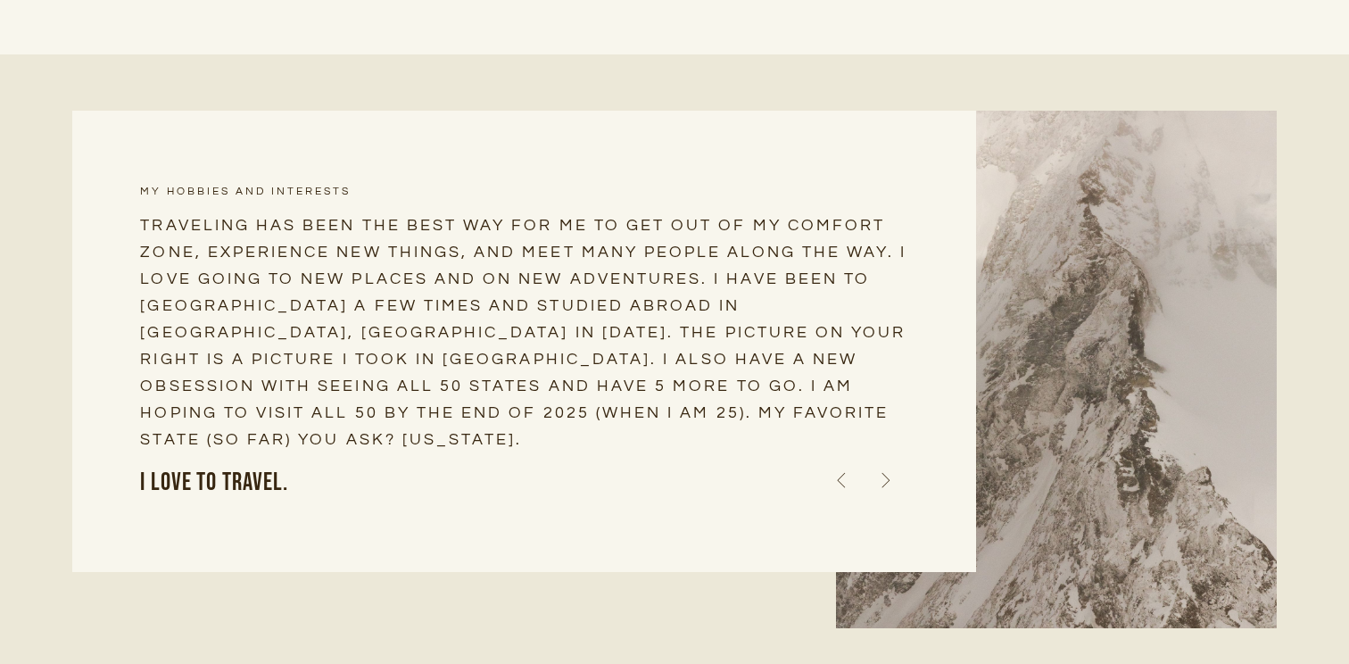
scroll to position [2962, 0]
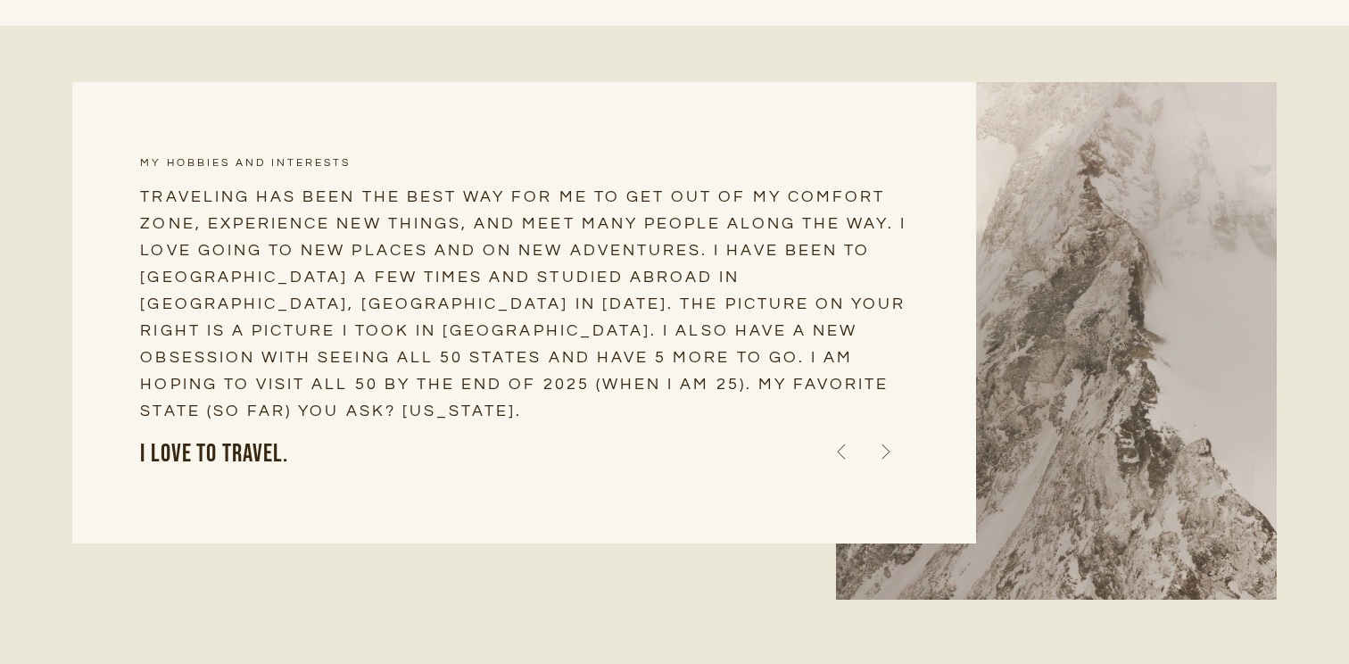
drag, startPoint x: 620, startPoint y: 421, endPoint x: 705, endPoint y: 136, distance: 296.9
click at [705, 136] on div "MY HOBBIES AND INTERESTS Traveling has been the best way for me to get out of m…" at bounding box center [524, 313] width 904 height 462
drag, startPoint x: 705, startPoint y: 136, endPoint x: 621, endPoint y: 384, distance: 261.8
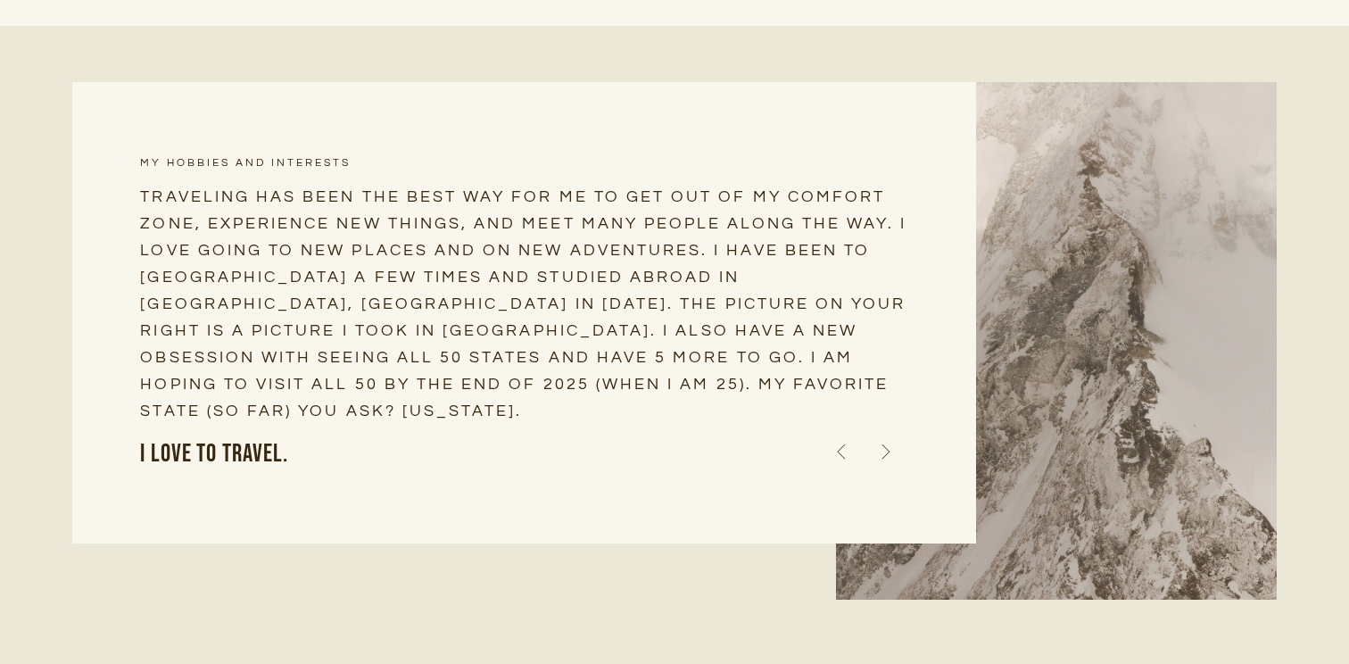
click at [621, 382] on div "MY HOBBIES AND INTERESTS Traveling has been the best way for me to get out of m…" at bounding box center [524, 313] width 904 height 462
click at [621, 384] on h4 "Traveling has been the best way for me to get out of my comfort zone, experienc…" at bounding box center [523, 305] width 767 height 242
click at [574, 393] on h4 "Traveling has been the best way for me to get out of my comfort zone, experienc…" at bounding box center [523, 305] width 767 height 242
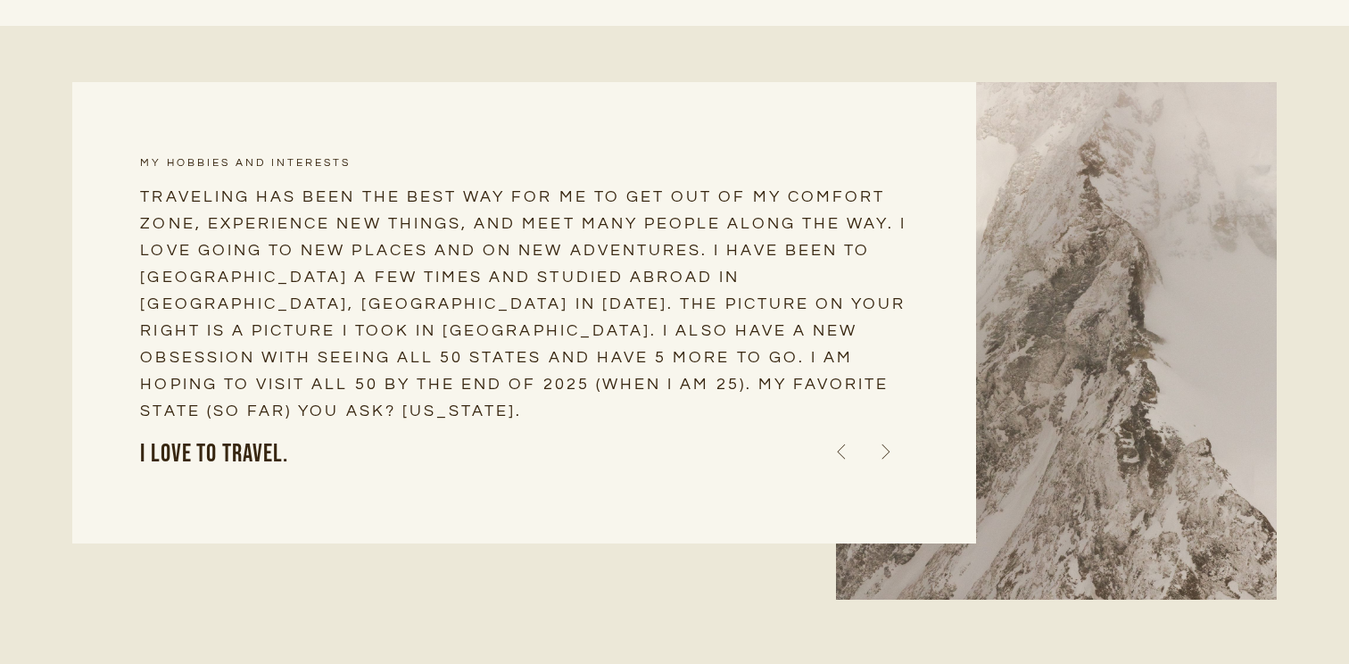
click at [574, 393] on h4 "Traveling has been the best way for me to get out of my comfort zone, experienc…" at bounding box center [523, 305] width 767 height 242
drag, startPoint x: 574, startPoint y: 393, endPoint x: 566, endPoint y: 406, distance: 14.8
click at [566, 406] on h4 "Traveling has been the best way for me to get out of my comfort zone, experienc…" at bounding box center [523, 305] width 767 height 242
drag, startPoint x: 566, startPoint y: 406, endPoint x: 587, endPoint y: 218, distance: 189.3
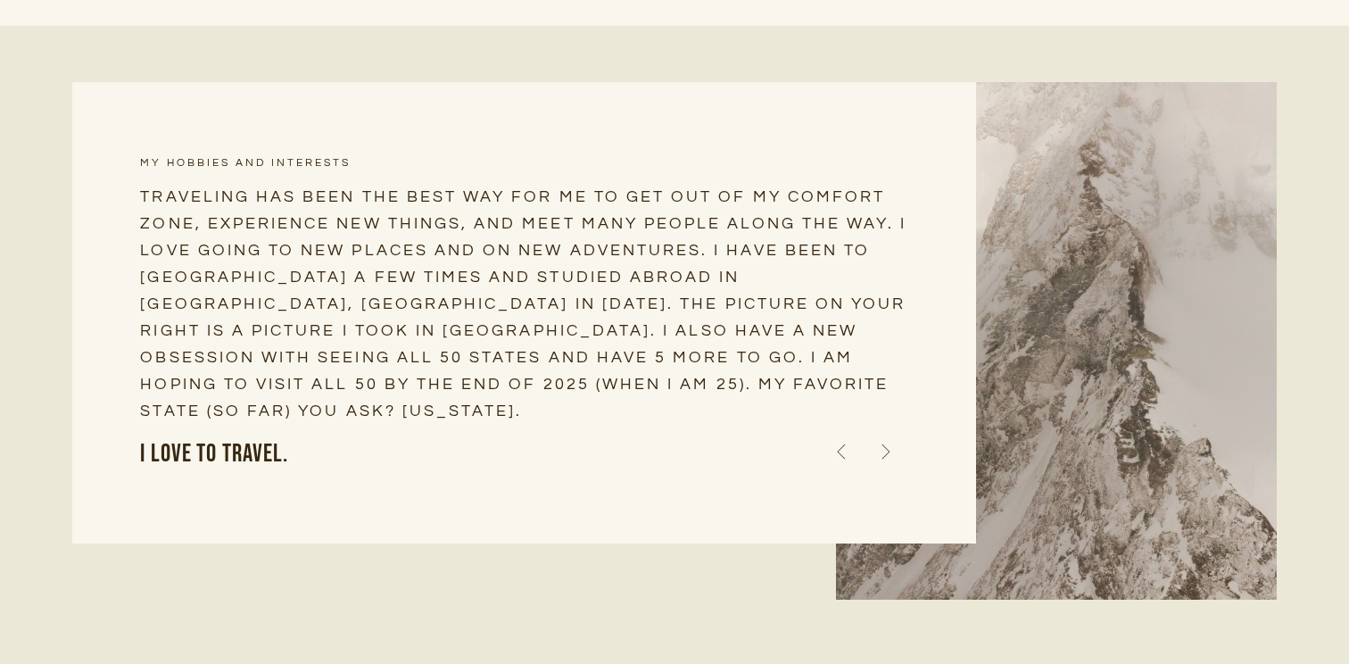
click at [587, 218] on h4 "Traveling has been the best way for me to get out of my comfort zone, experienc…" at bounding box center [523, 305] width 767 height 242
drag, startPoint x: 587, startPoint y: 218, endPoint x: 550, endPoint y: 381, distance: 167.3
click at [550, 380] on h4 "Traveling has been the best way for me to get out of my comfort zone, experienc…" at bounding box center [523, 305] width 767 height 242
click at [550, 381] on h4 "Traveling has been the best way for me to get out of my comfort zone, experienc…" at bounding box center [523, 305] width 767 height 242
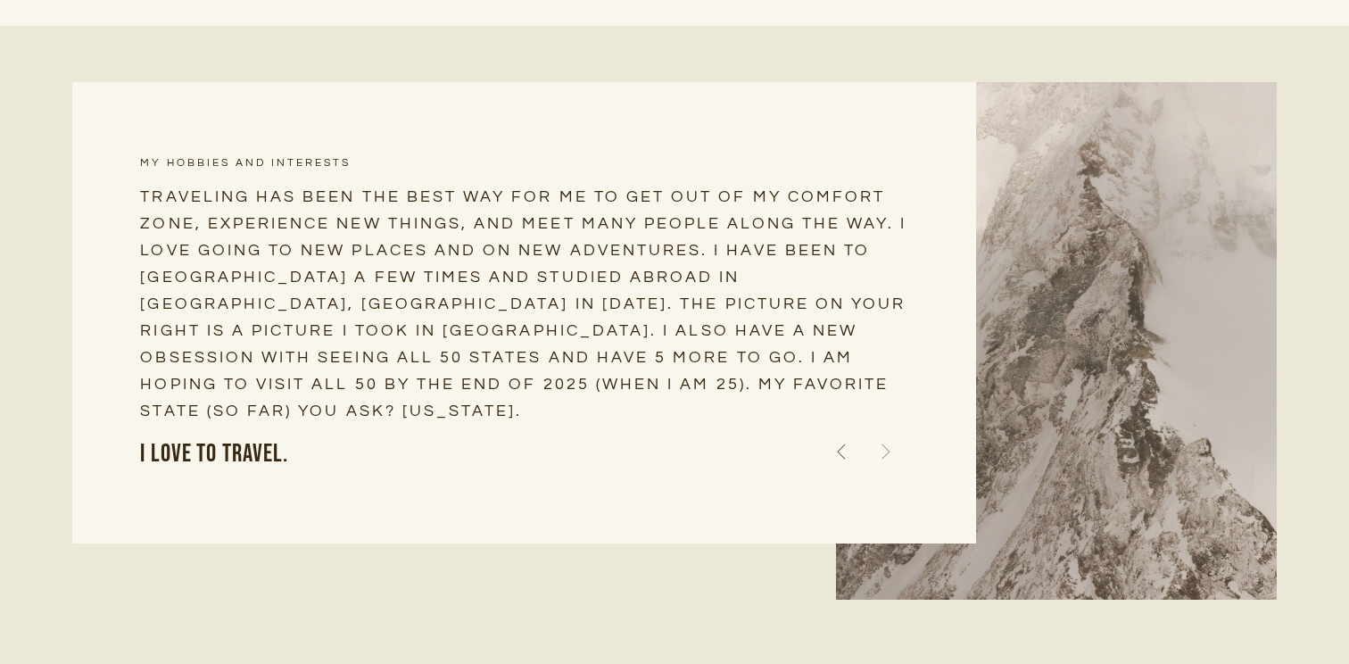
click at [895, 452] on icon at bounding box center [885, 451] width 45 height 52
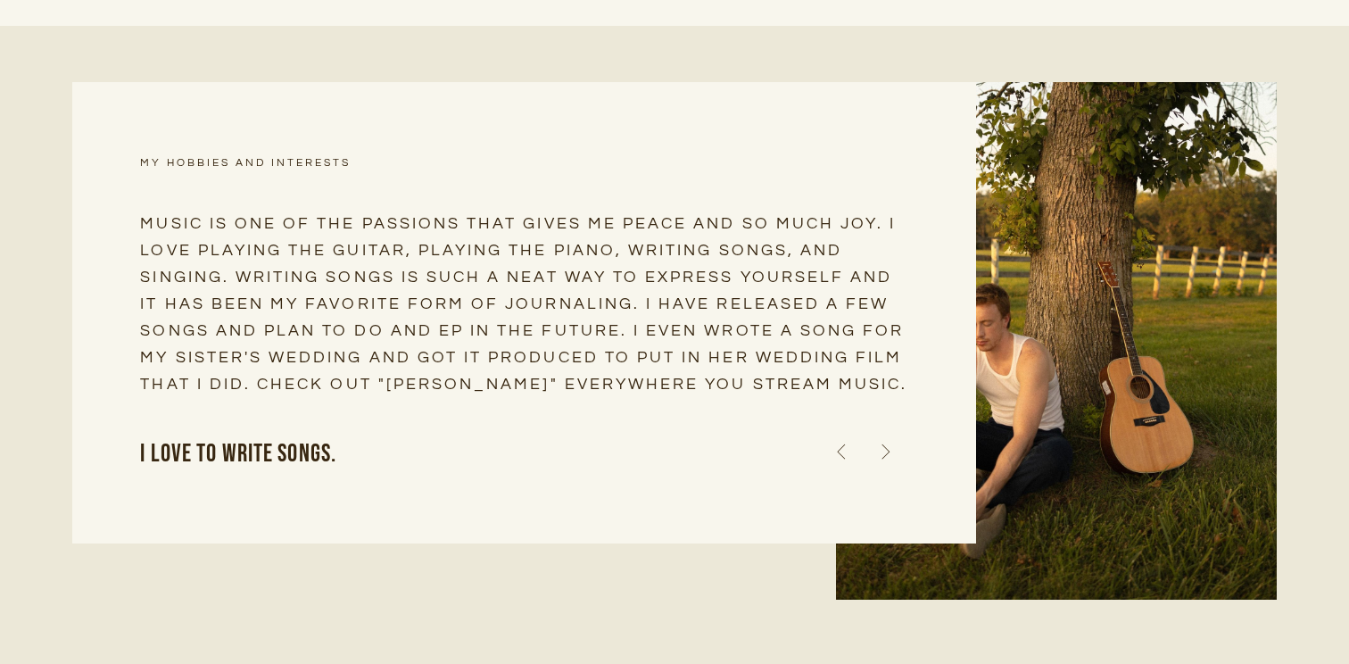
click at [895, 452] on icon at bounding box center [885, 451] width 45 height 52
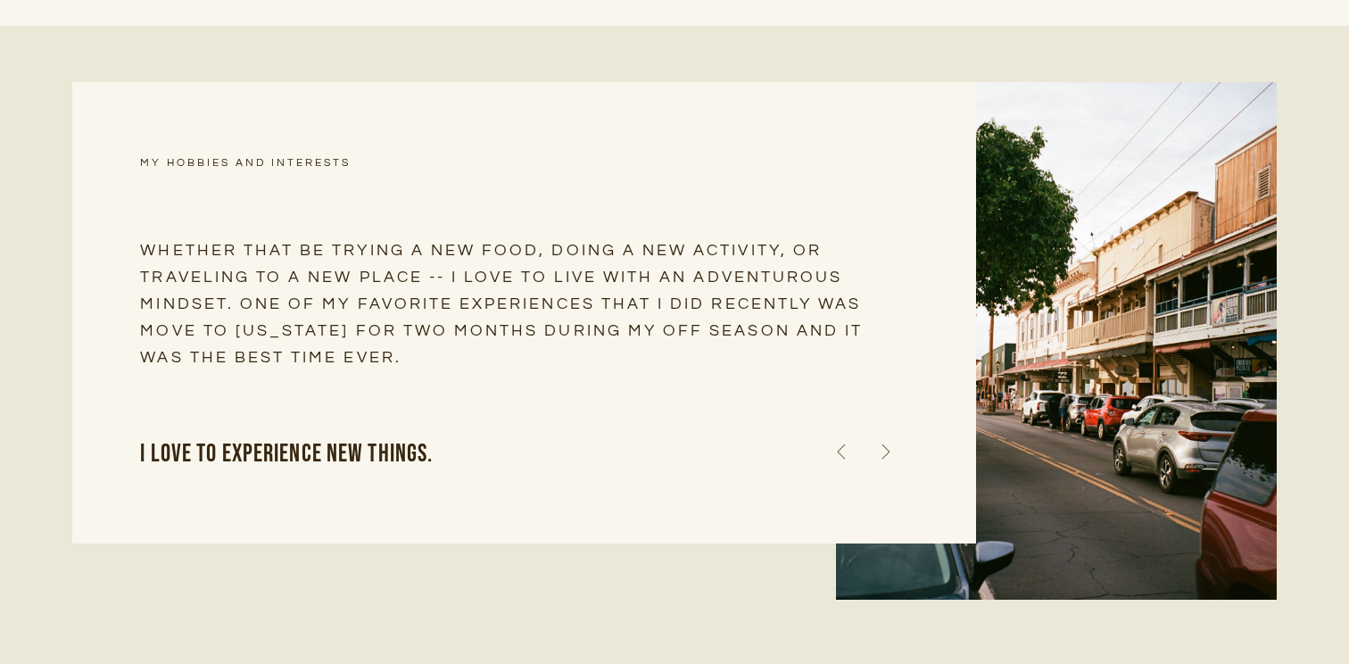
click at [895, 452] on icon at bounding box center [885, 451] width 45 height 52
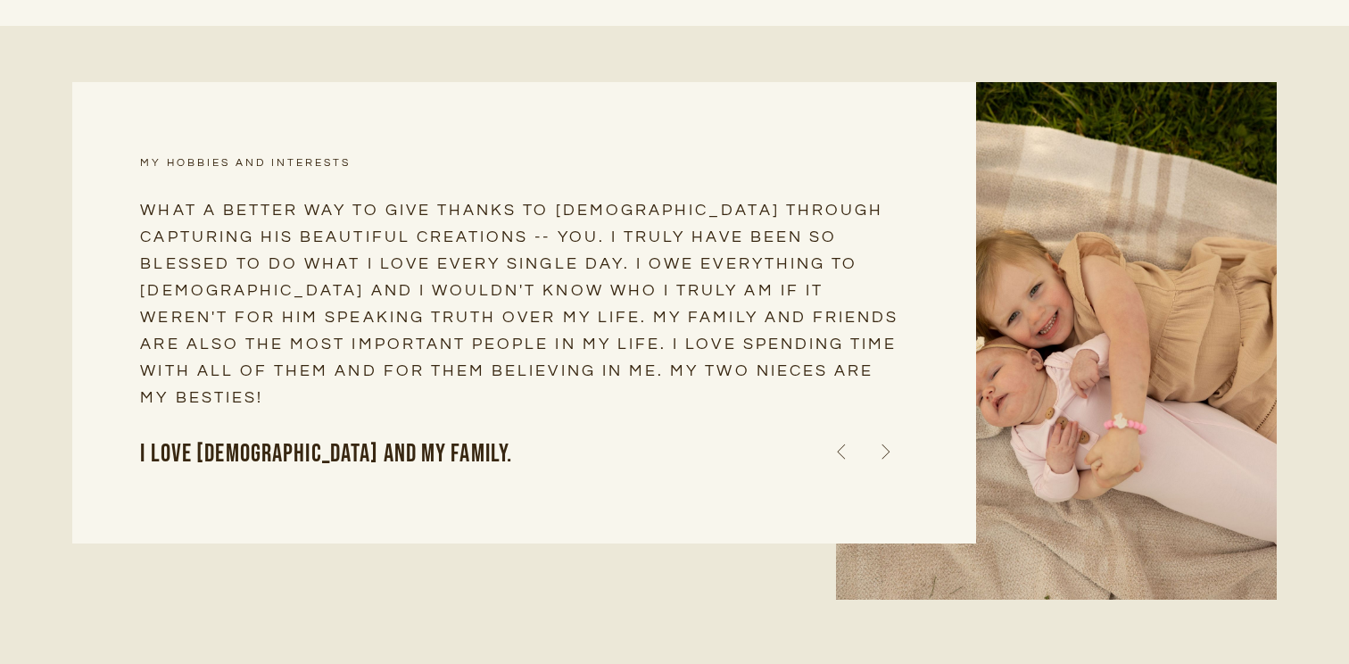
click at [895, 452] on icon at bounding box center [885, 451] width 45 height 52
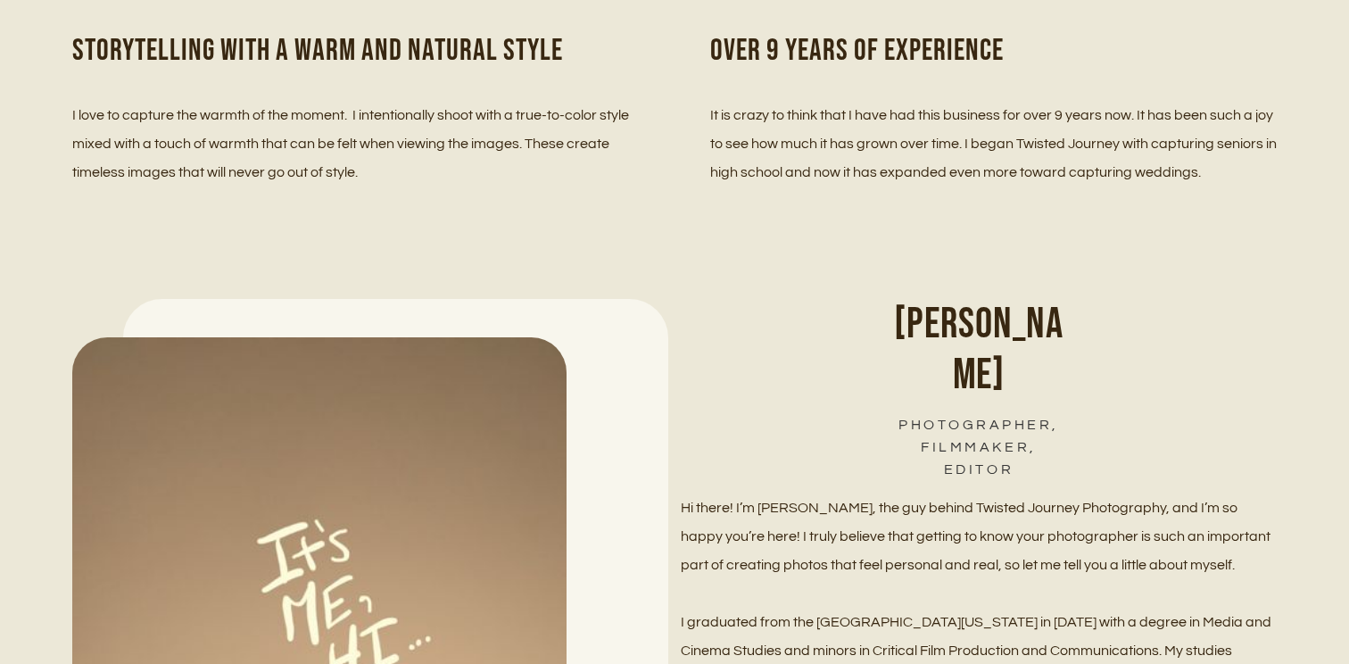
scroll to position [908, 0]
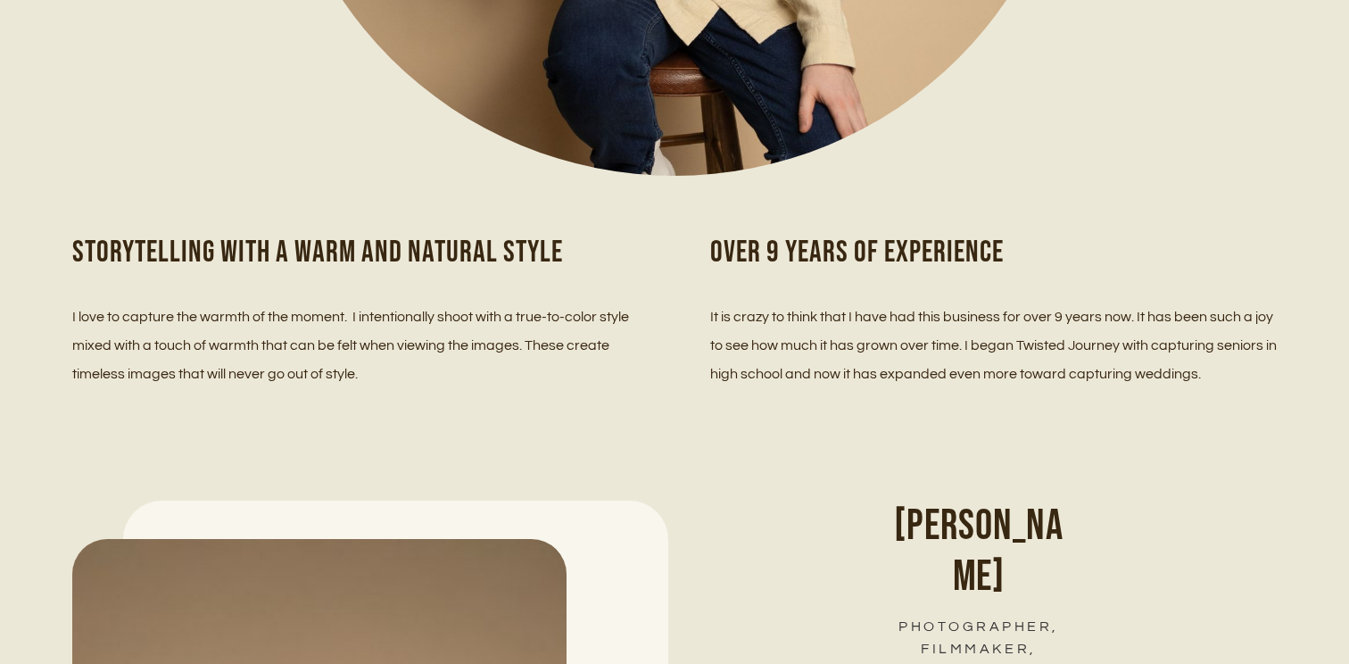
click at [875, 368] on p "It is crazy to think that I have had this business for over 9 years now. It has…" at bounding box center [993, 345] width 566 height 86
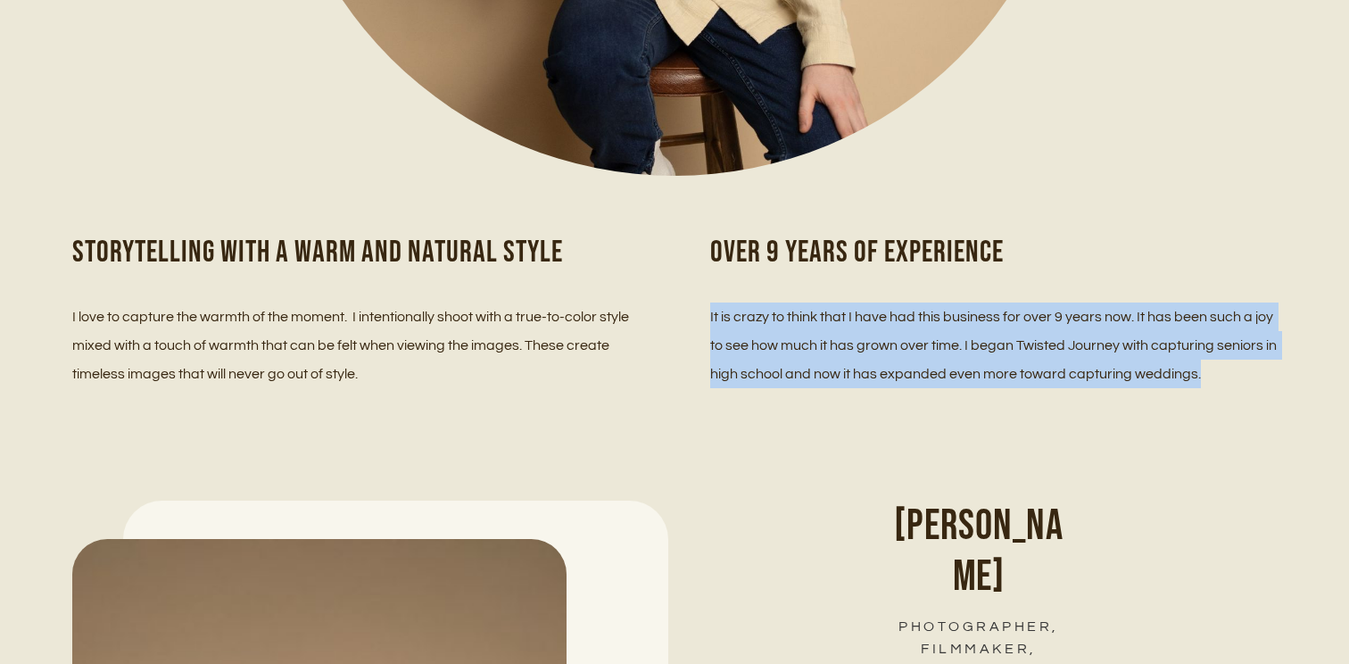
click at [875, 368] on p "It is crazy to think that I have had this business for over 9 years now. It has…" at bounding box center [993, 345] width 566 height 86
click at [871, 390] on div "Storytelling with a Warm and Natural Style I love to capture the warmth of the …" at bounding box center [674, 310] width 1349 height 268
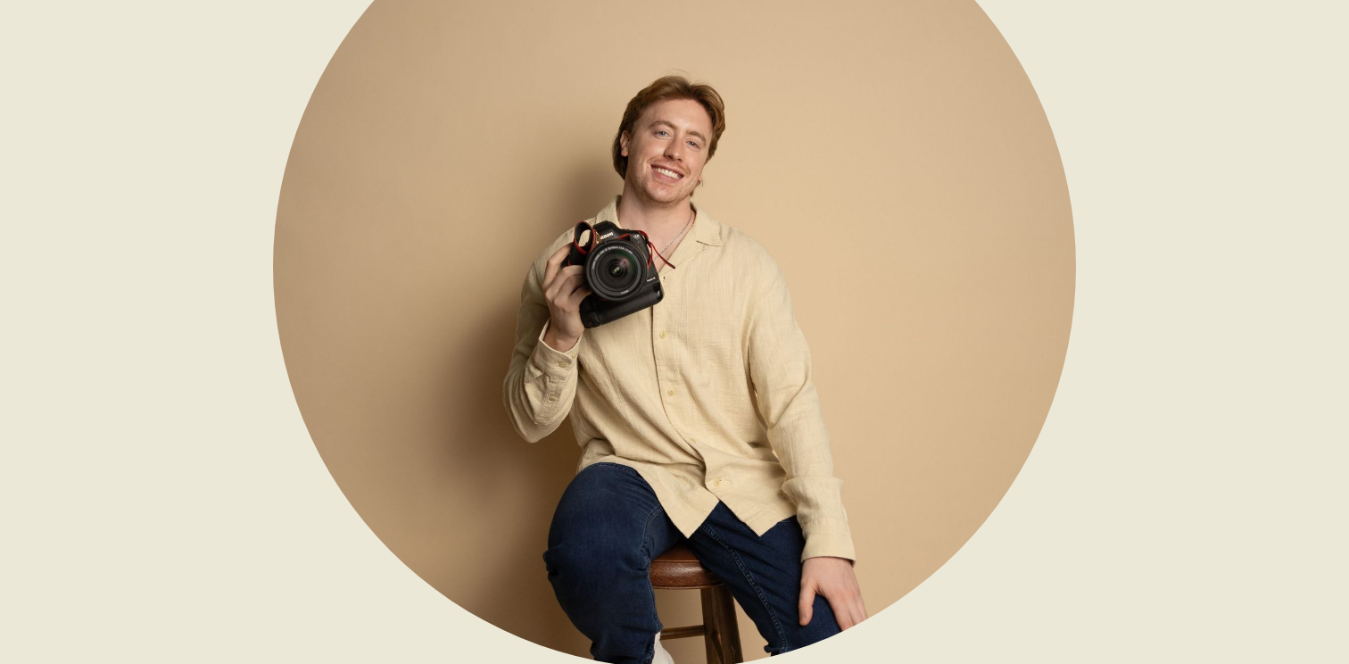
scroll to position [0, 0]
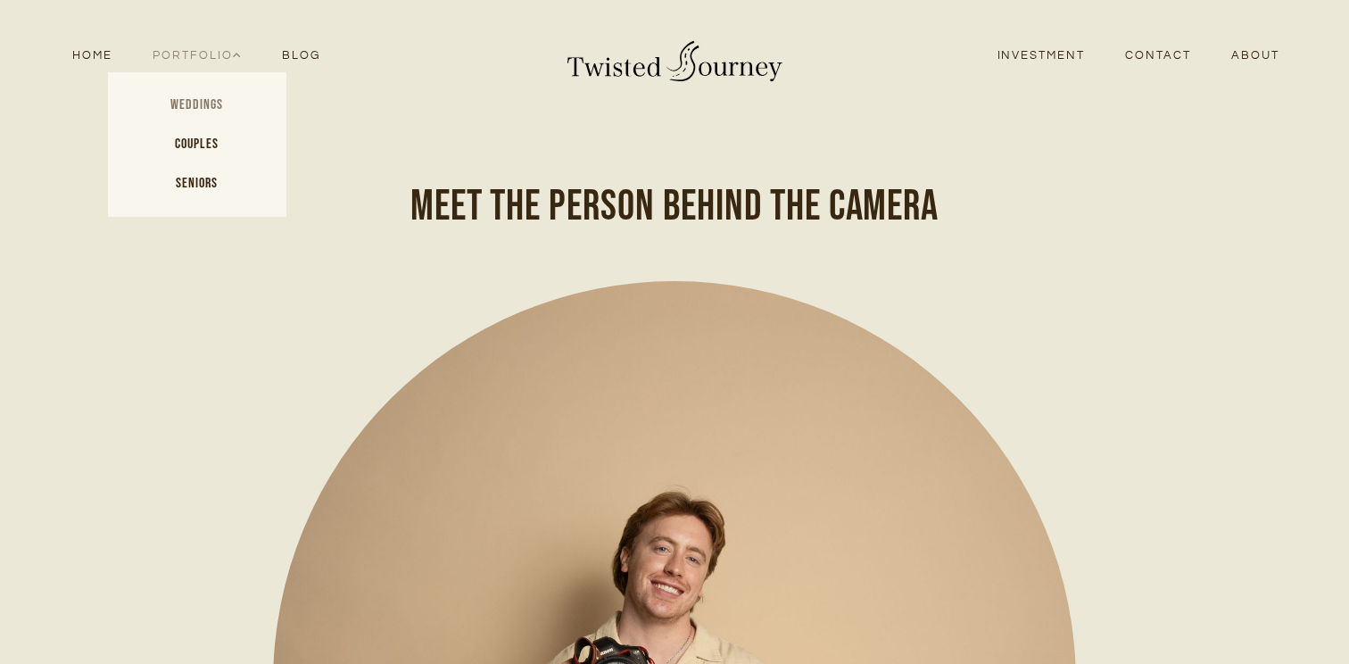
click at [189, 108] on link "Weddings" at bounding box center [197, 105] width 178 height 39
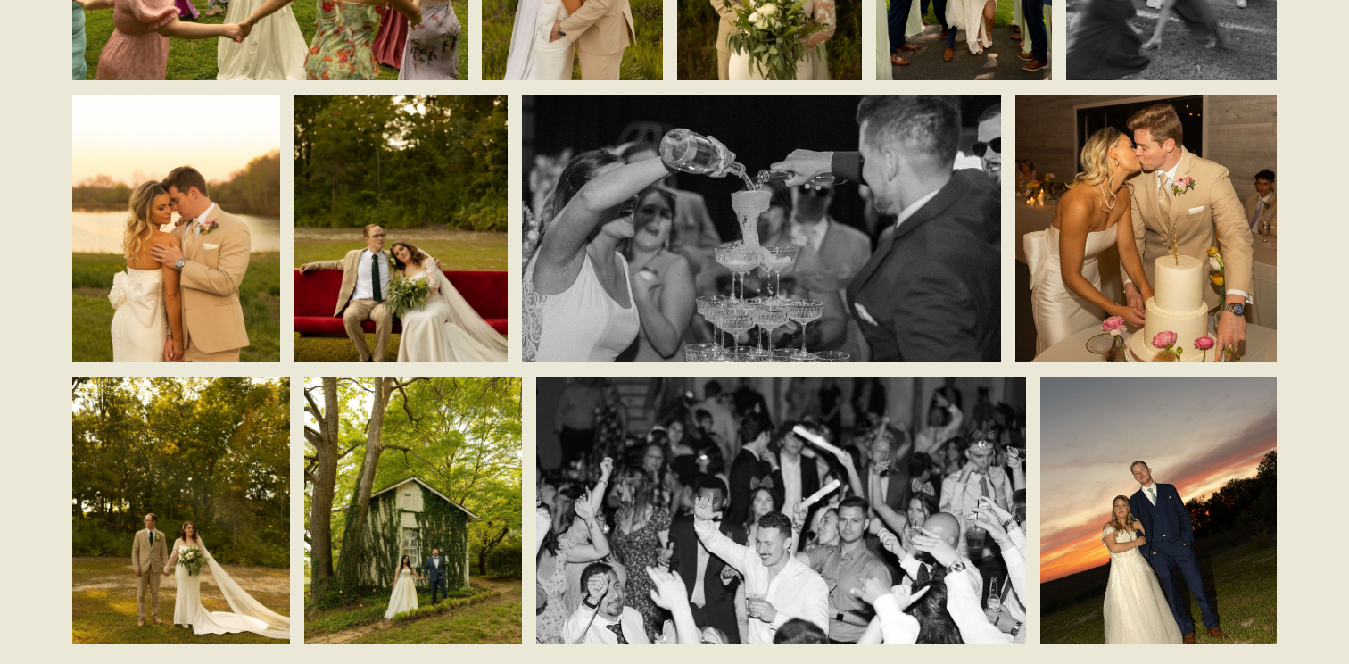
scroll to position [6248, 0]
